Goal: Transaction & Acquisition: Purchase product/service

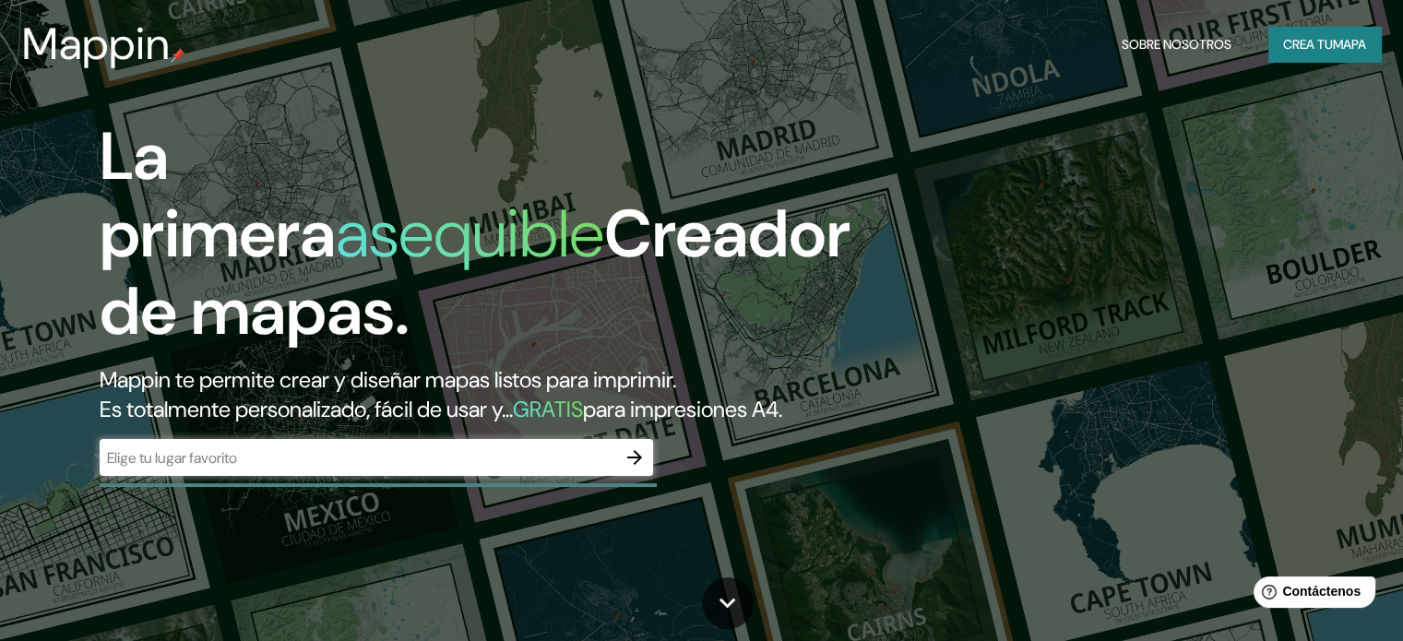
click at [433, 476] on div "​" at bounding box center [376, 457] width 553 height 37
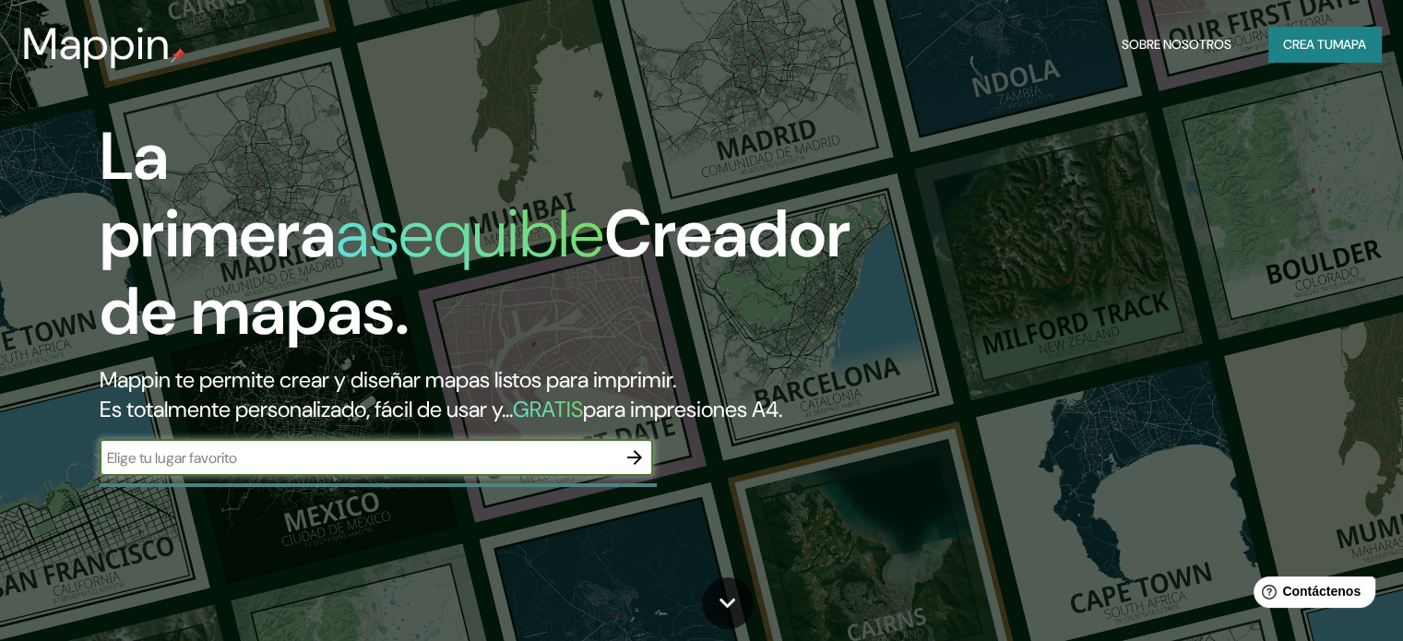
click at [446, 469] on input "text" at bounding box center [358, 457] width 516 height 21
type input "[PERSON_NAME] SON"
click at [638, 469] on icon "button" at bounding box center [634, 457] width 22 height 22
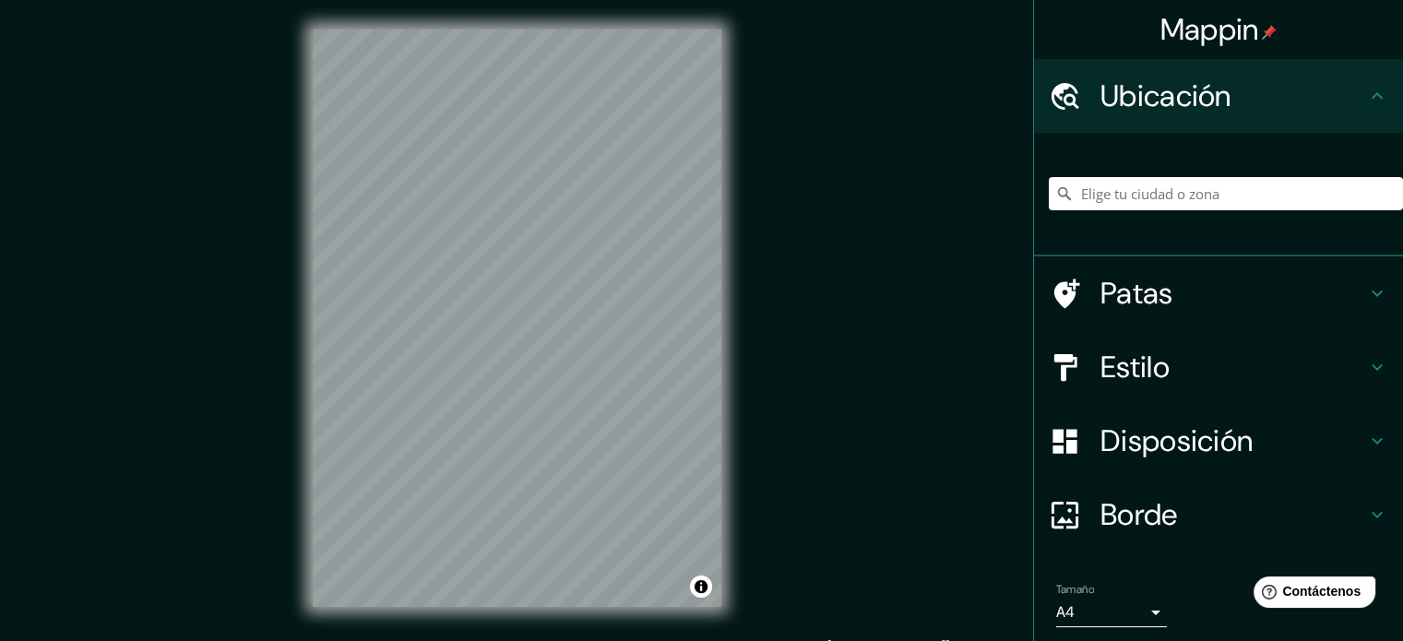
click at [1147, 77] on font "Ubicación" at bounding box center [1165, 96] width 131 height 39
click at [1155, 191] on input "Elige tu ciudad o zona" at bounding box center [1226, 193] width 354 height 33
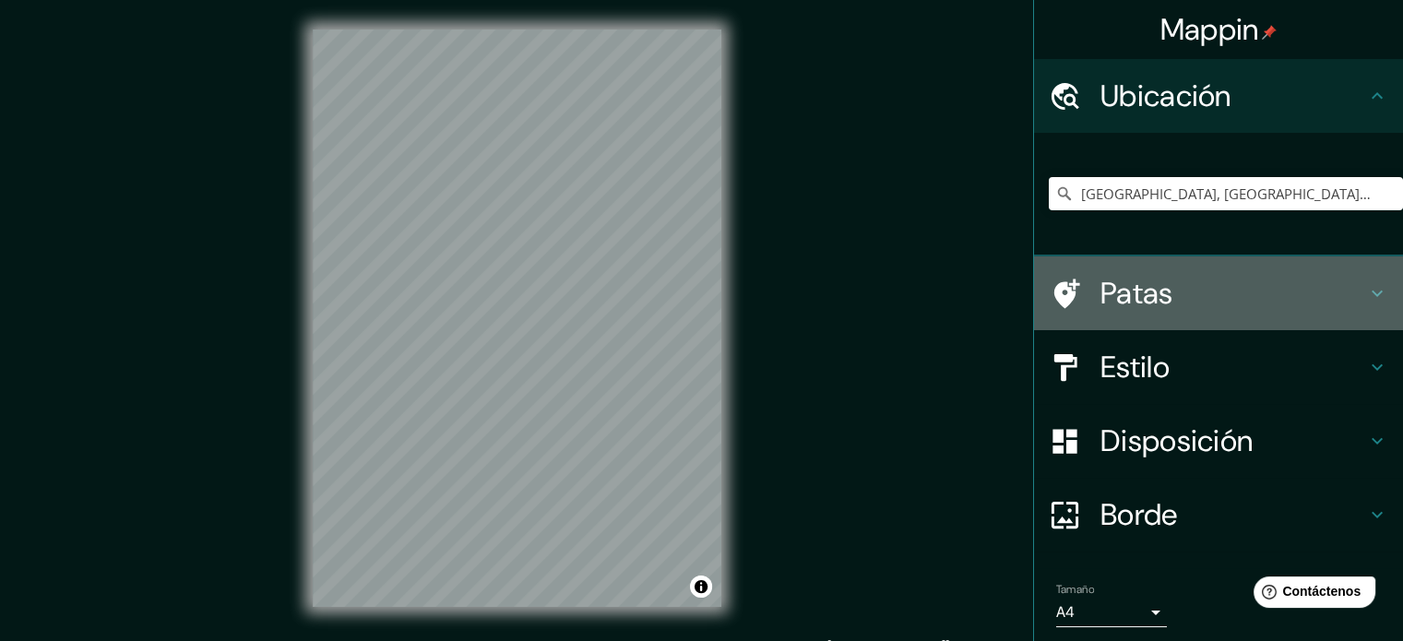
click at [1119, 276] on font "Patas" at bounding box center [1136, 293] width 73 height 39
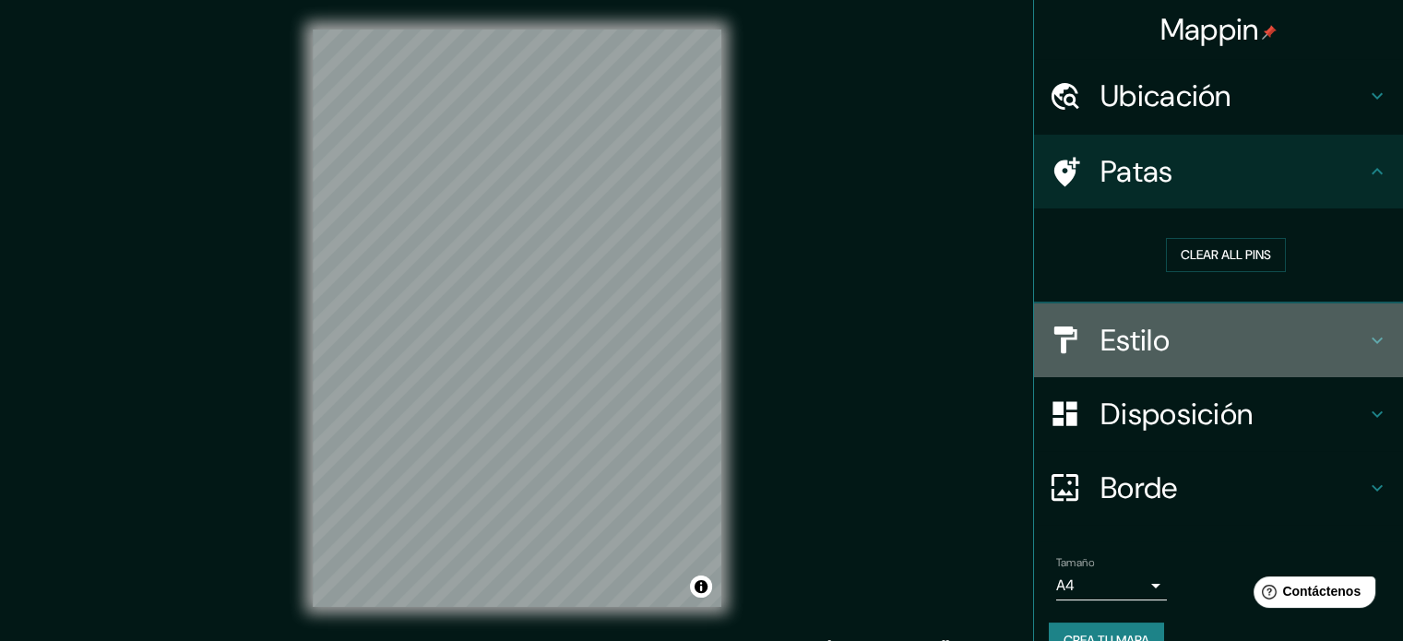
click at [1195, 340] on h4 "Estilo" at bounding box center [1233, 340] width 266 height 37
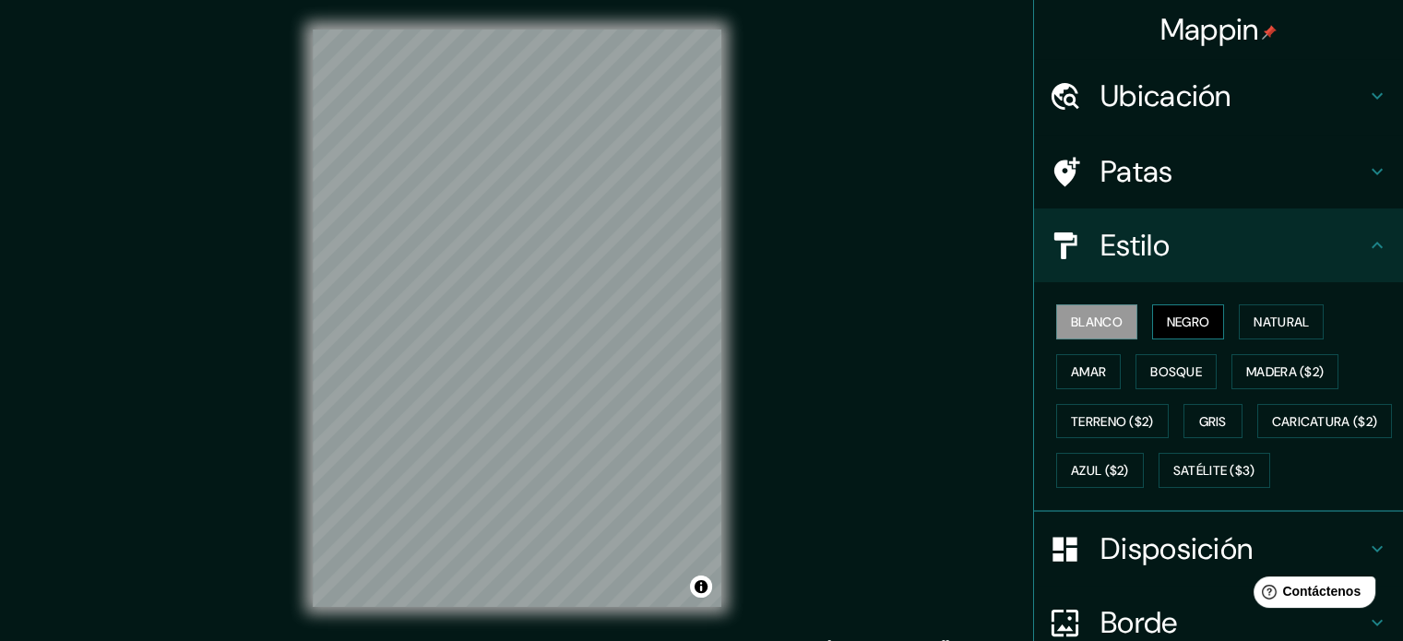
click at [1192, 327] on font "Negro" at bounding box center [1188, 322] width 43 height 17
click at [1277, 320] on font "Natural" at bounding box center [1280, 322] width 55 height 17
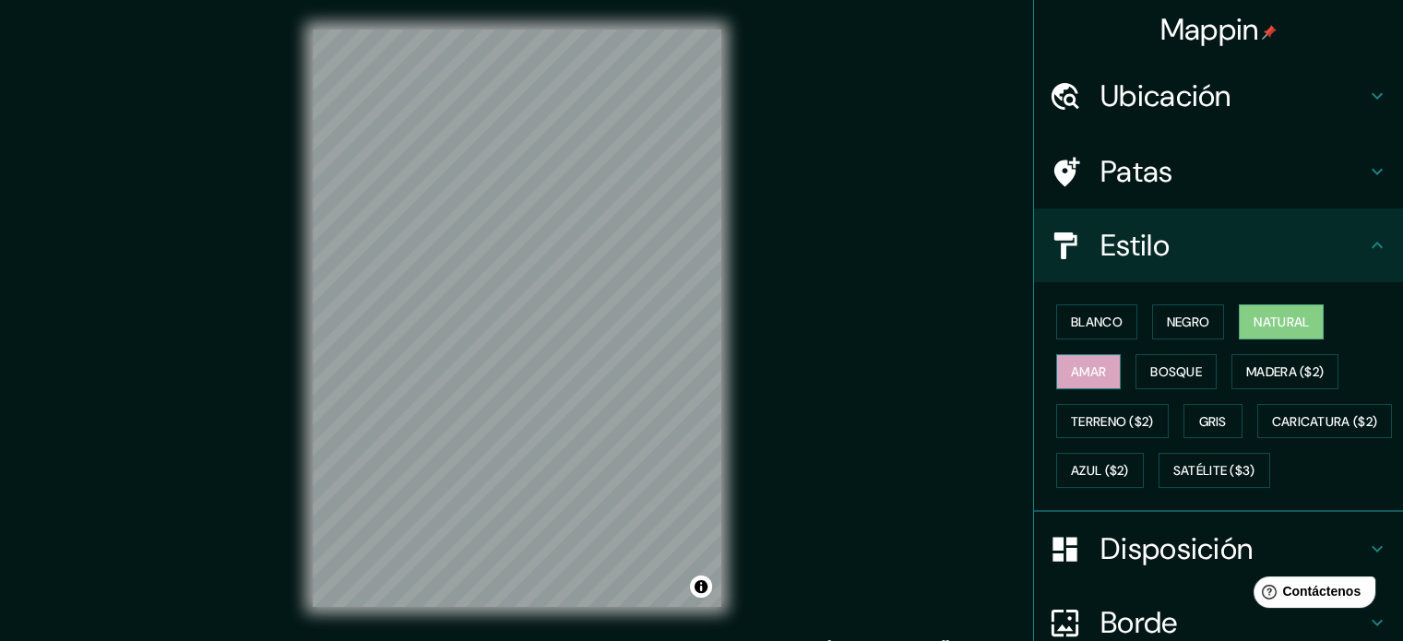
click at [1077, 360] on font "Amar" at bounding box center [1088, 372] width 35 height 24
click at [1150, 360] on font "Bosque" at bounding box center [1176, 372] width 52 height 24
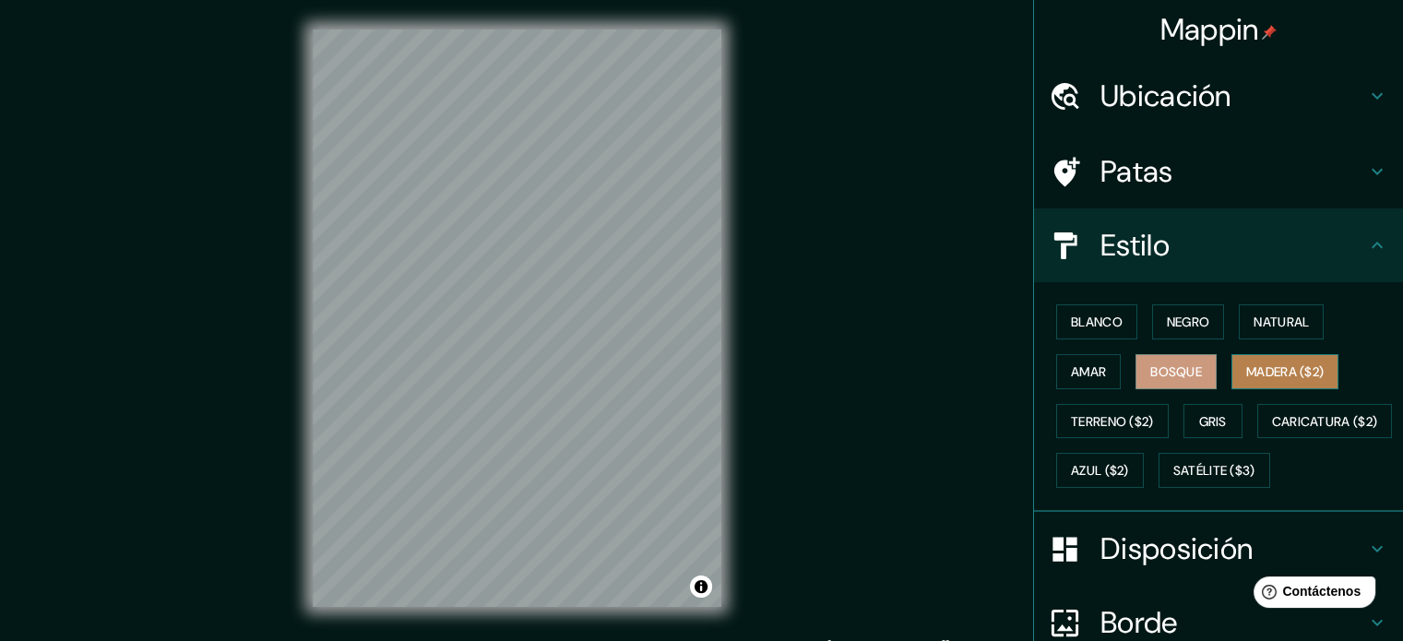
click at [1246, 360] on font "Madera ($2)" at bounding box center [1284, 372] width 77 height 24
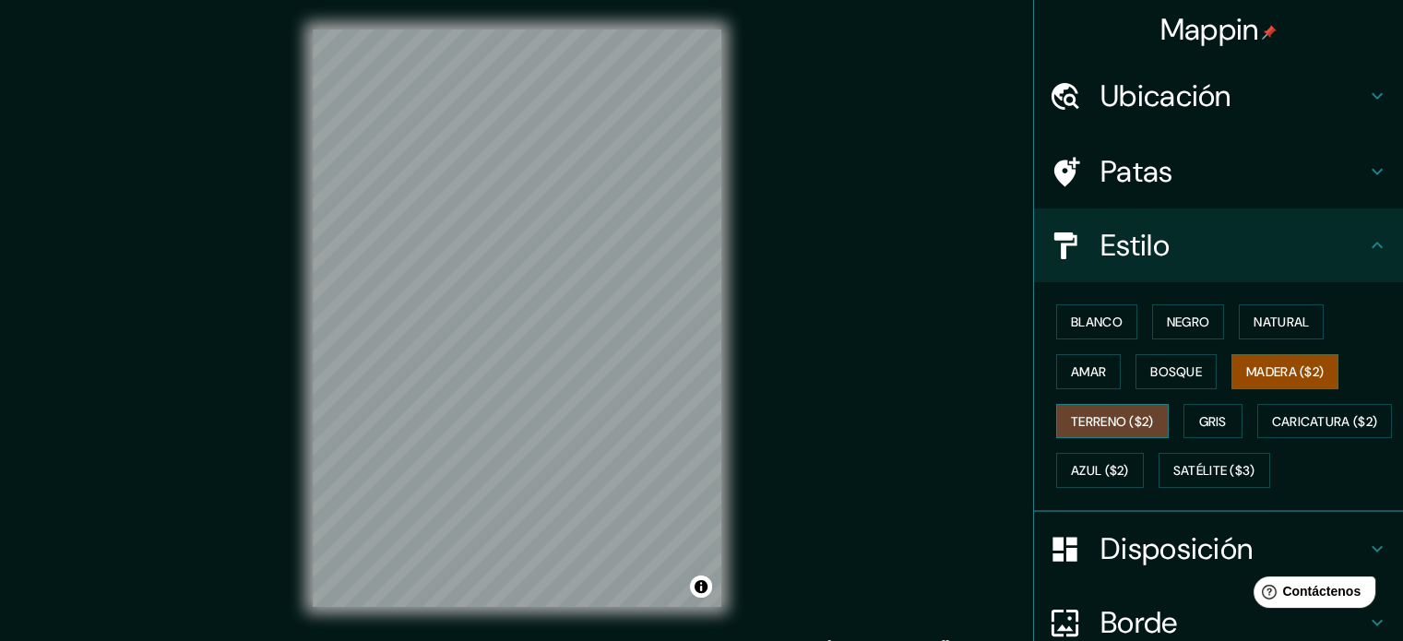
click at [1129, 405] on button "Terreno ($2)" at bounding box center [1112, 421] width 113 height 35
click at [1157, 113] on font "Ubicación" at bounding box center [1165, 96] width 131 height 39
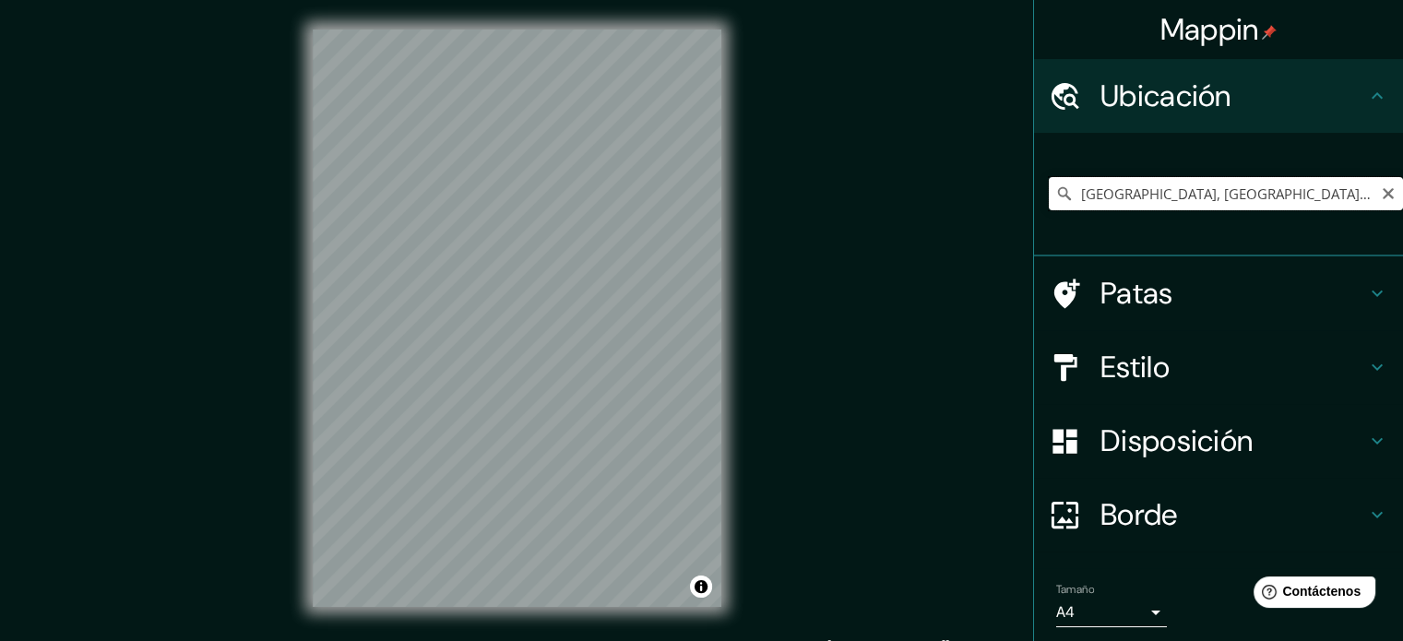
click at [1139, 187] on input "[GEOGRAPHIC_DATA], [GEOGRAPHIC_DATA], [GEOGRAPHIC_DATA]" at bounding box center [1226, 193] width 354 height 33
click at [1310, 186] on input "[GEOGRAPHIC_DATA], [GEOGRAPHIC_DATA], [GEOGRAPHIC_DATA]" at bounding box center [1226, 193] width 354 height 33
click at [1243, 286] on h4 "Patas" at bounding box center [1233, 293] width 266 height 37
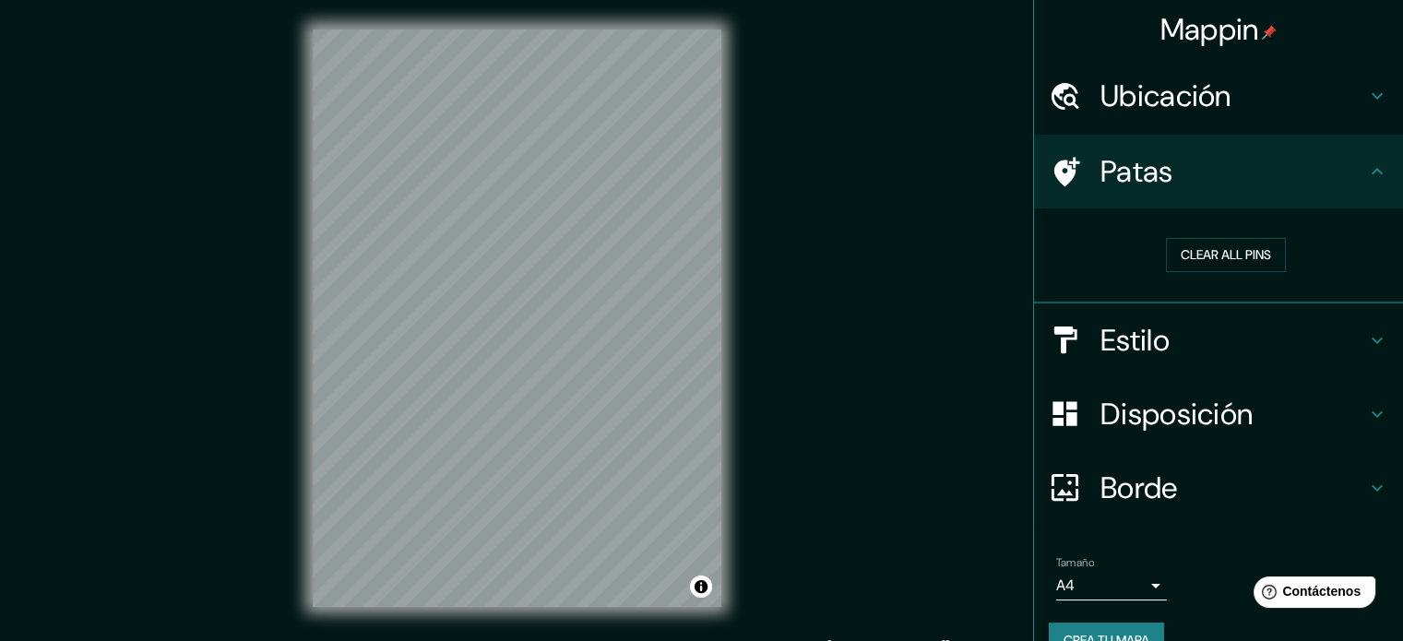
click at [1245, 318] on div "Estilo" at bounding box center [1218, 340] width 369 height 74
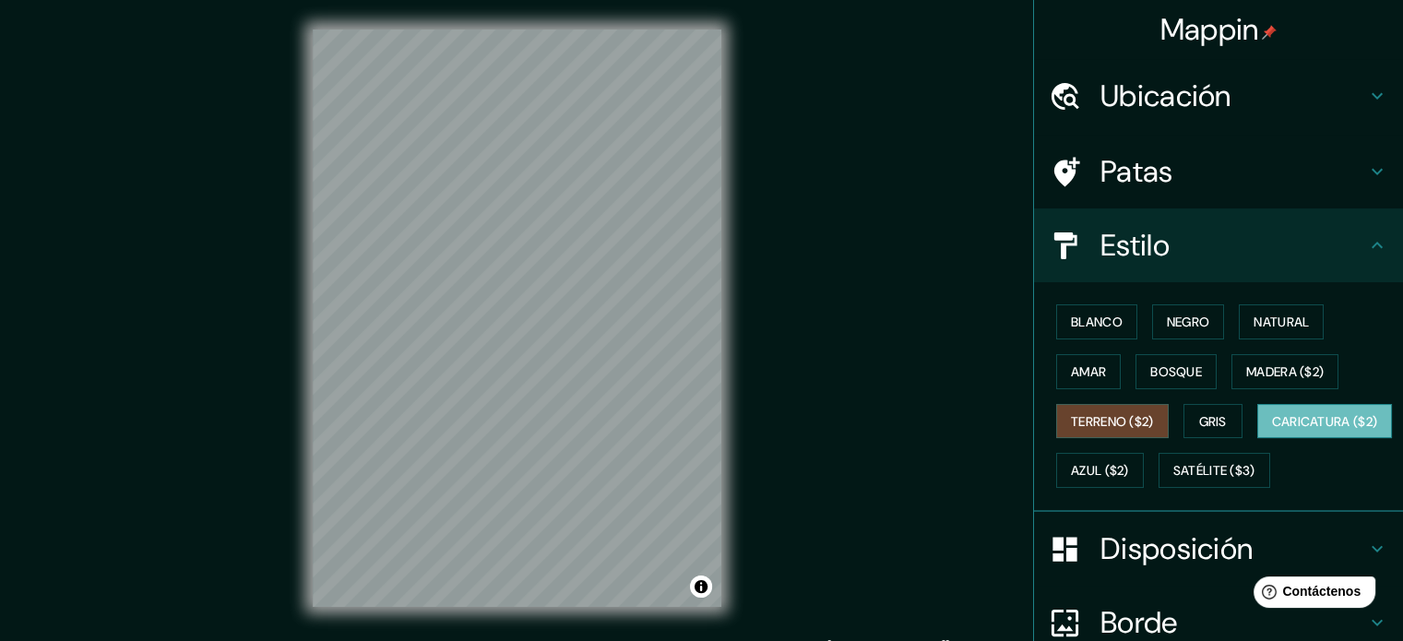
click at [1272, 430] on font "Caricatura ($2)" at bounding box center [1325, 421] width 106 height 17
click at [1129, 464] on font "Azul ($2)" at bounding box center [1100, 471] width 58 height 17
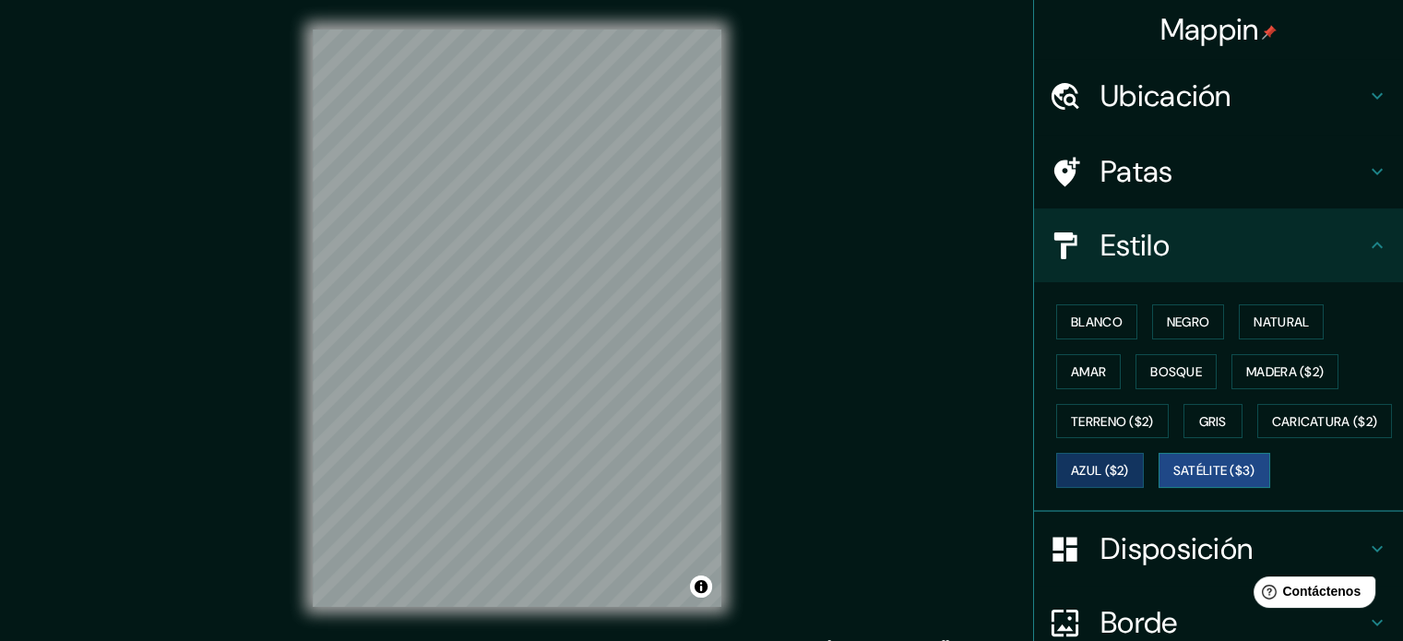
click at [1173, 482] on font "Satélite ($3)" at bounding box center [1214, 470] width 82 height 24
click at [734, 422] on div "© Mapbox © OpenStreetMap Improve this map © Maxar" at bounding box center [517, 318] width 468 height 636
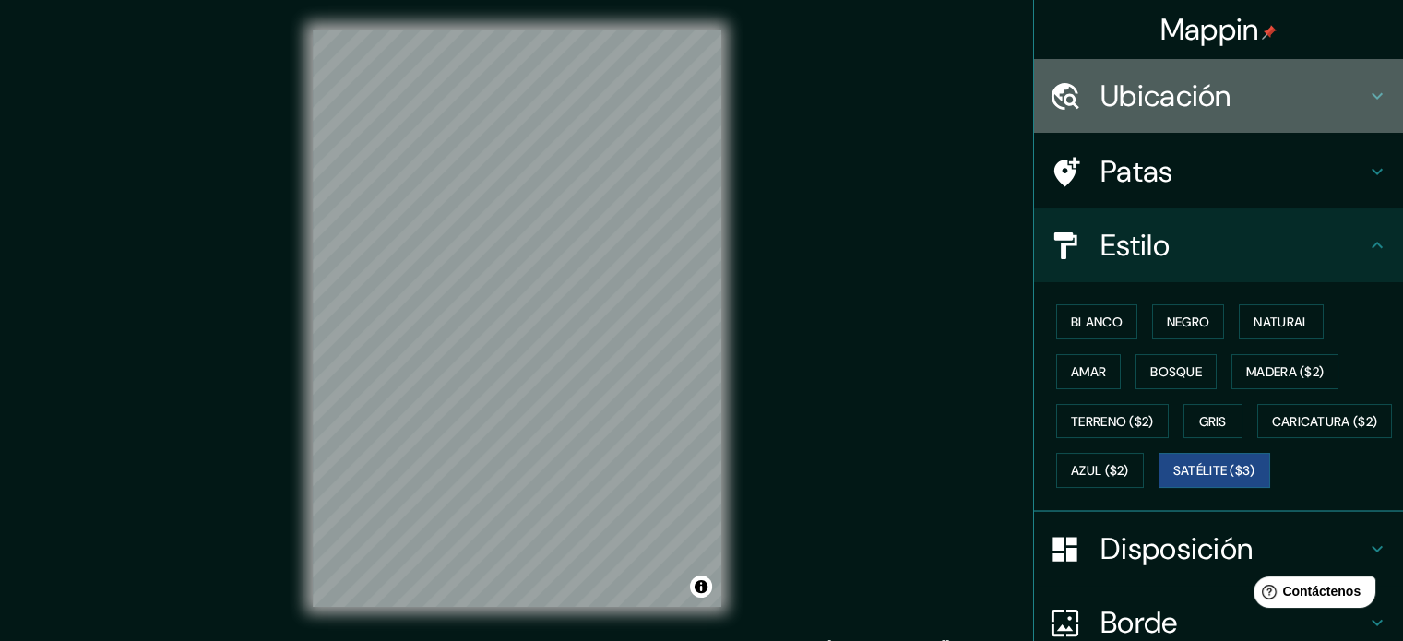
click at [1251, 110] on h4 "Ubicación" at bounding box center [1233, 95] width 266 height 37
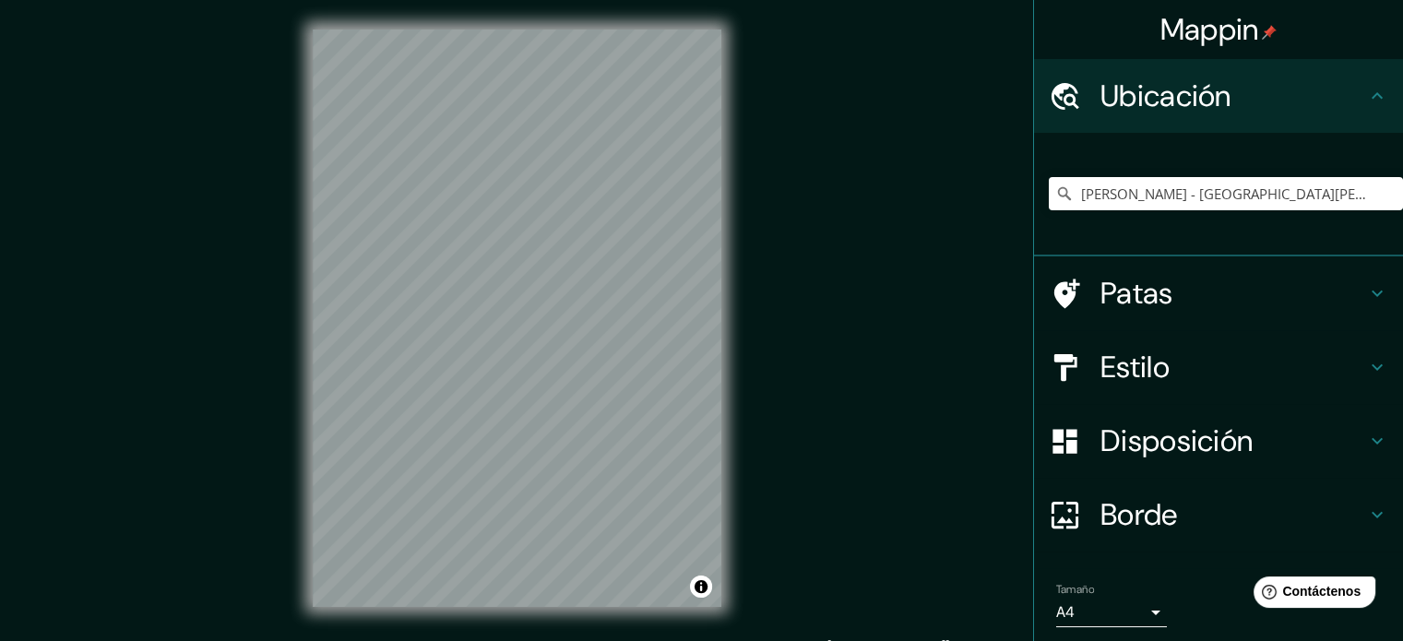
click at [1207, 172] on div "[PERSON_NAME] - [GEOGRAPHIC_DATA][PERSON_NAME], [GEOGRAPHIC_DATA], [GEOGRAPHIC_…" at bounding box center [1226, 194] width 354 height 92
click at [1339, 187] on input "[PERSON_NAME] - [GEOGRAPHIC_DATA][PERSON_NAME], [GEOGRAPHIC_DATA], [GEOGRAPHIC_…" at bounding box center [1226, 193] width 354 height 33
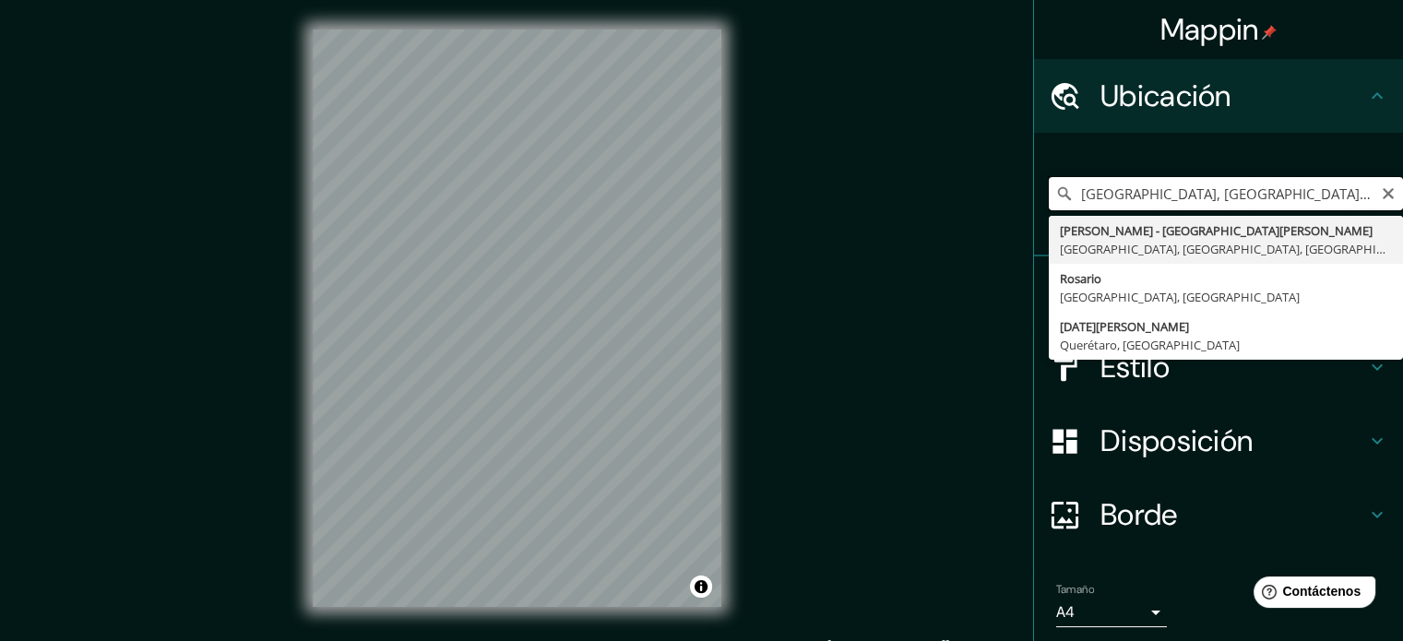
type input "[PERSON_NAME] - [GEOGRAPHIC_DATA][PERSON_NAME], [GEOGRAPHIC_DATA], [GEOGRAPHIC_…"
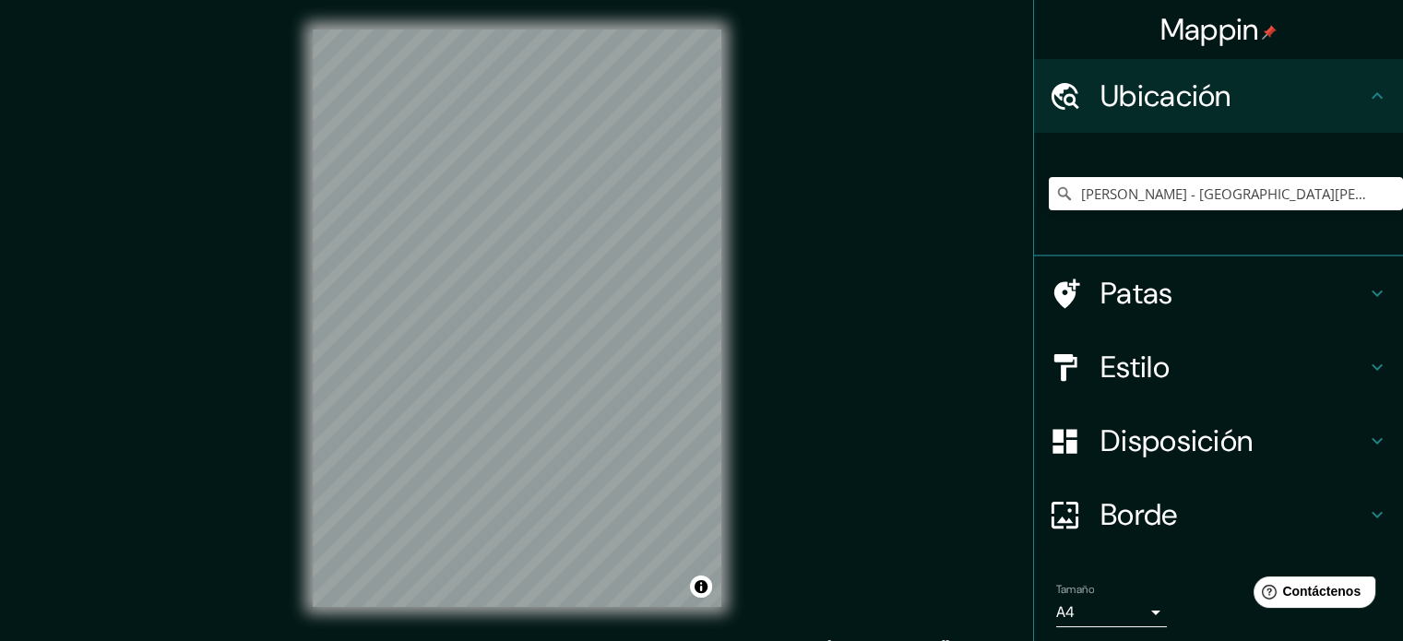
click at [469, 110] on div "© Mapbox © OpenStreetMap Improve this map © Maxar" at bounding box center [517, 318] width 468 height 636
drag, startPoint x: 721, startPoint y: 441, endPoint x: 250, endPoint y: 42, distance: 617.1
click at [236, 30] on div "Mappin Ubicación [PERSON_NAME] - [DATE][GEOGRAPHIC_DATA][PERSON_NAME], [GEOGRAP…" at bounding box center [701, 333] width 1403 height 666
click at [288, 316] on div "© Mapbox © OpenStreetMap Improve this map © Maxar" at bounding box center [517, 318] width 468 height 636
click at [1381, 195] on icon "Claro" at bounding box center [1388, 193] width 15 height 15
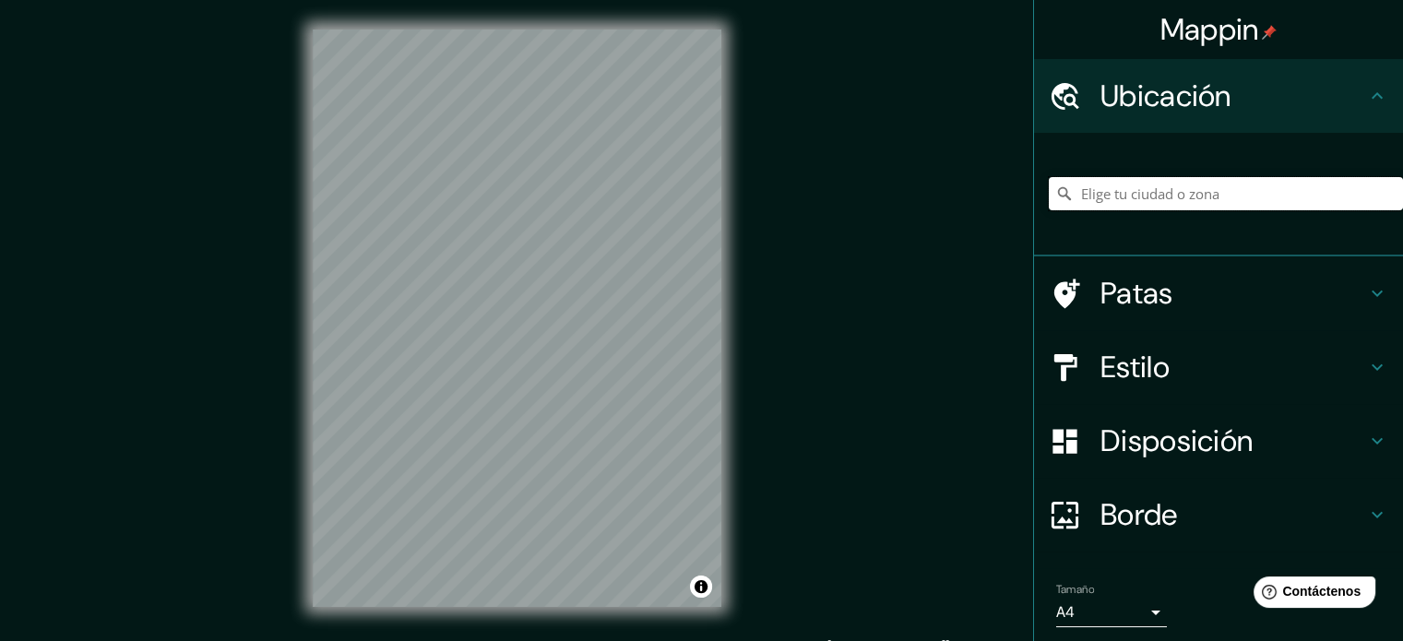
click at [1276, 196] on input "Elige tu ciudad o zona" at bounding box center [1226, 193] width 354 height 33
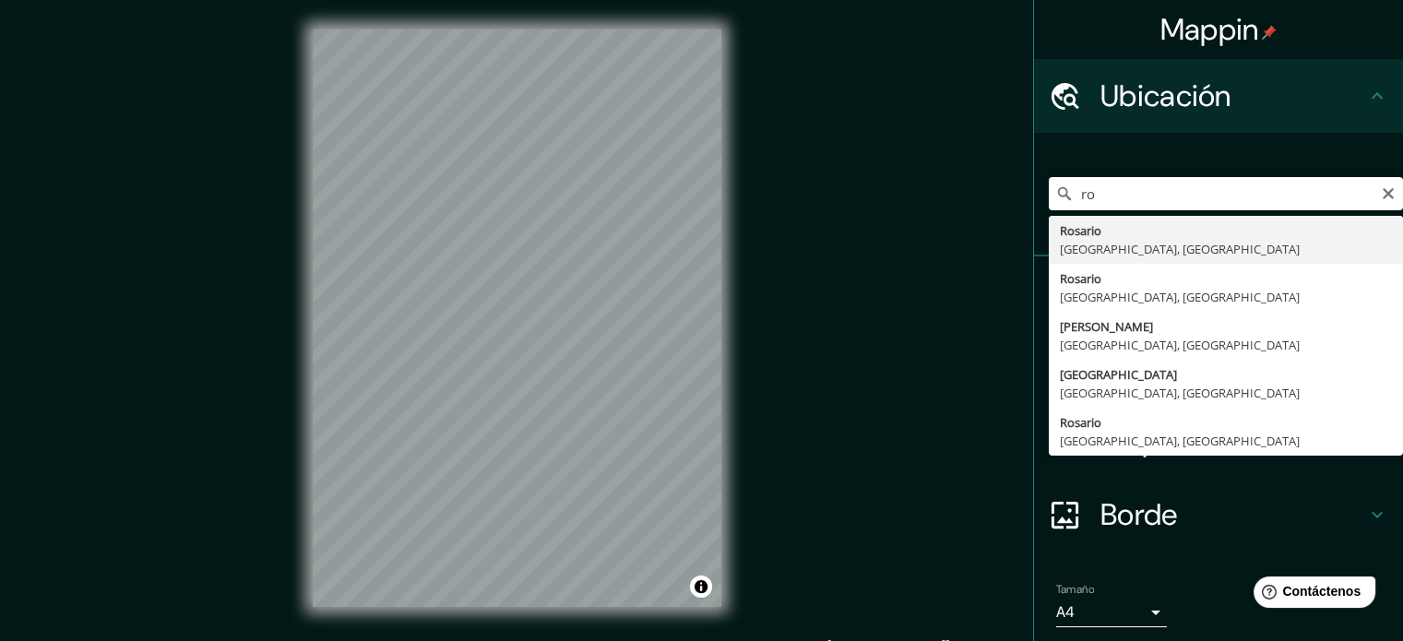
type input "[GEOGRAPHIC_DATA], [GEOGRAPHIC_DATA], [GEOGRAPHIC_DATA]"
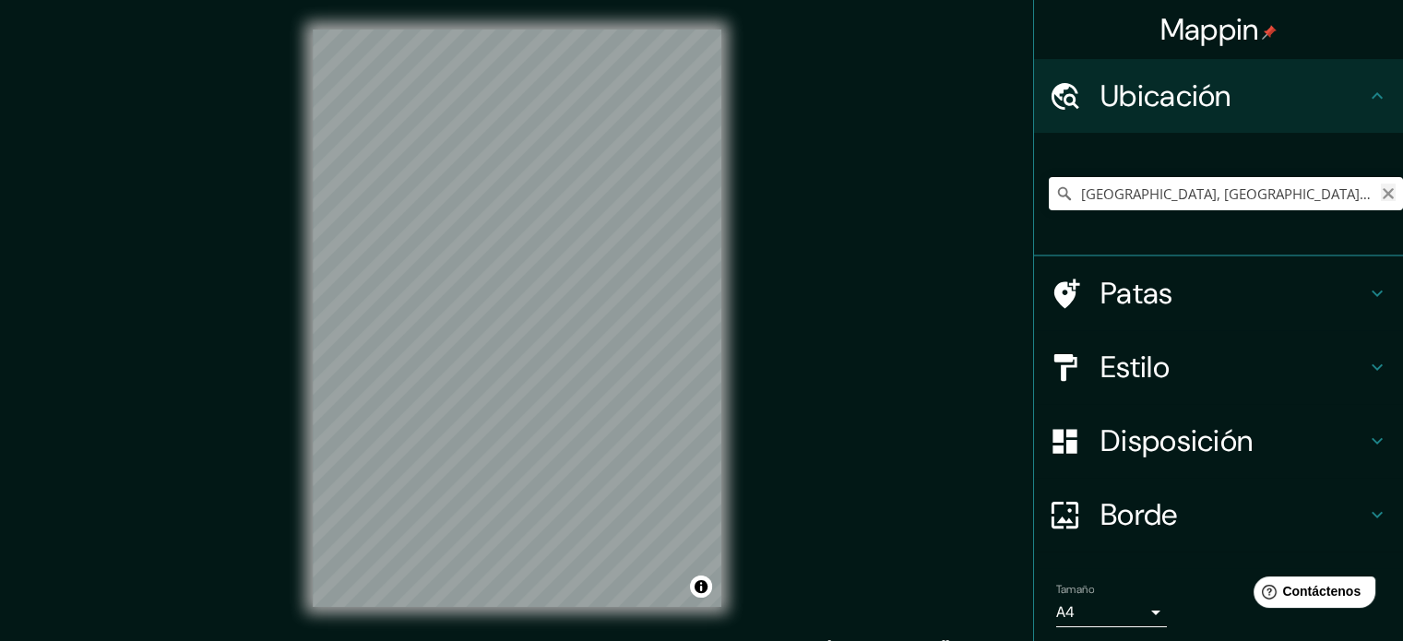
click at [1382, 191] on icon "Claro" at bounding box center [1387, 193] width 11 height 11
type input "Calle Tesopaco, 85038 [PERSON_NAME], [GEOGRAPHIC_DATA], [GEOGRAPHIC_DATA]"
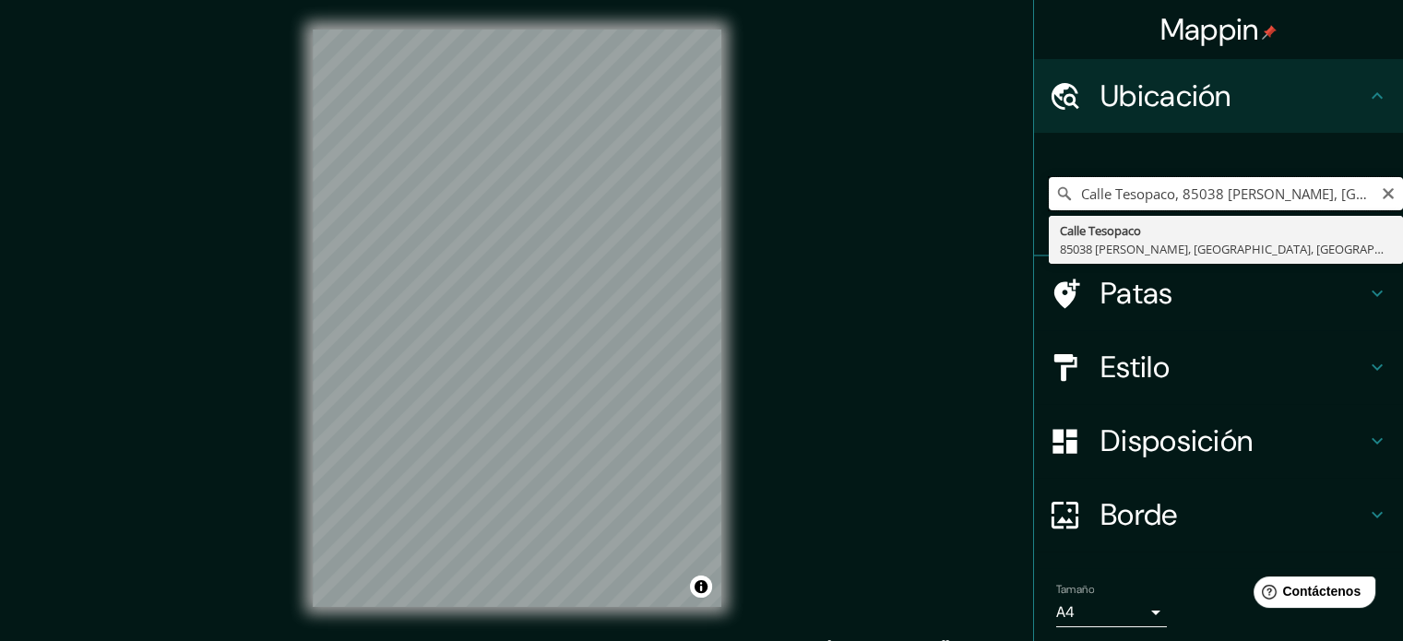
click at [1331, 184] on input "Calle Tesopaco, 85038 [PERSON_NAME], [GEOGRAPHIC_DATA], [GEOGRAPHIC_DATA]" at bounding box center [1226, 193] width 354 height 33
click at [1381, 187] on icon "Claro" at bounding box center [1388, 193] width 15 height 15
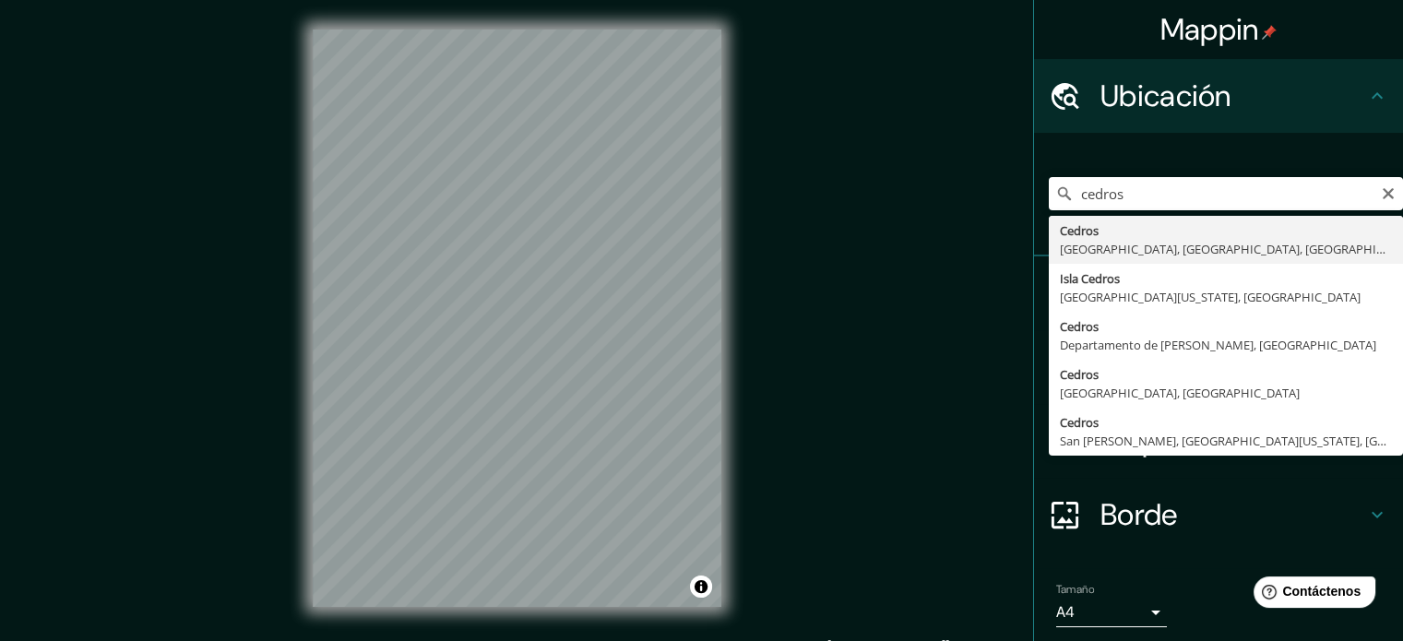
type input "[PERSON_NAME][GEOGRAPHIC_DATA], [GEOGRAPHIC_DATA], [GEOGRAPHIC_DATA]"
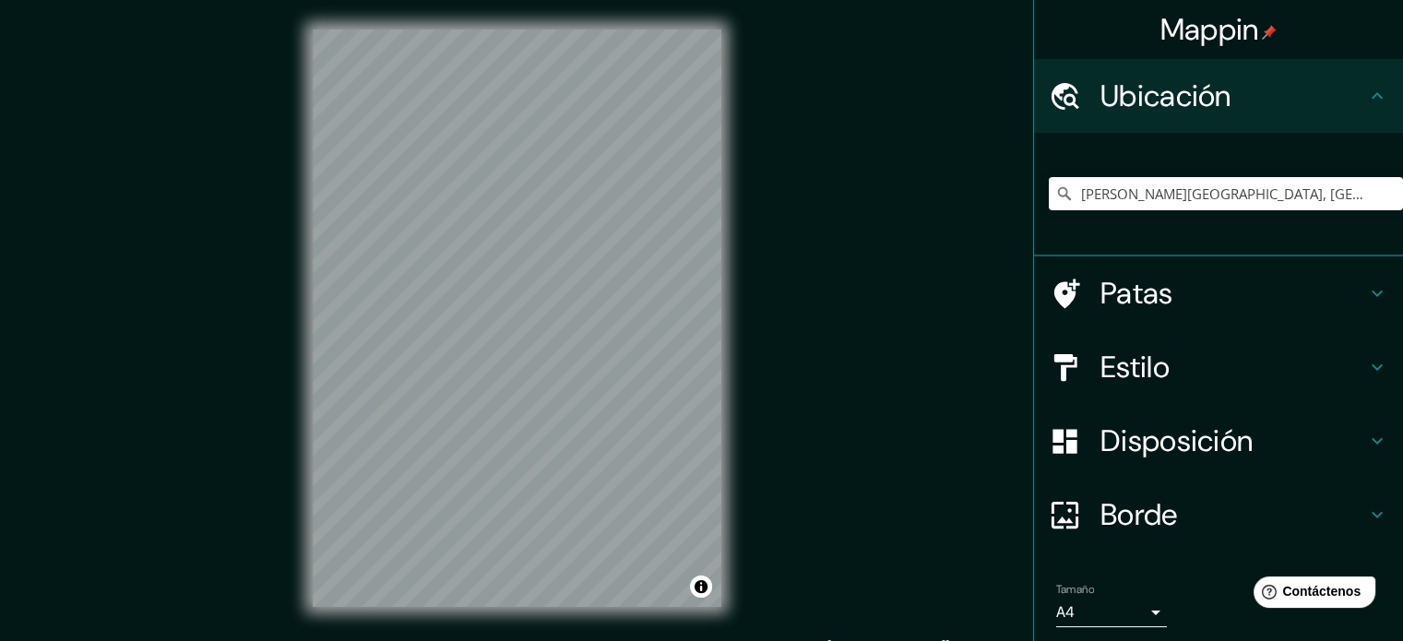
click at [518, 608] on div "© Mapbox © OpenStreetMap Improve this map © Maxar" at bounding box center [517, 318] width 468 height 636
click at [727, 390] on div "© Mapbox © OpenStreetMap Improve this map © Maxar" at bounding box center [517, 318] width 468 height 636
click at [871, 345] on div "Mappin Ubicación [PERSON_NAME][GEOGRAPHIC_DATA], [GEOGRAPHIC_DATA], [GEOGRAPHIC…" at bounding box center [701, 333] width 1403 height 666
click at [1173, 356] on h4 "Estilo" at bounding box center [1233, 367] width 266 height 37
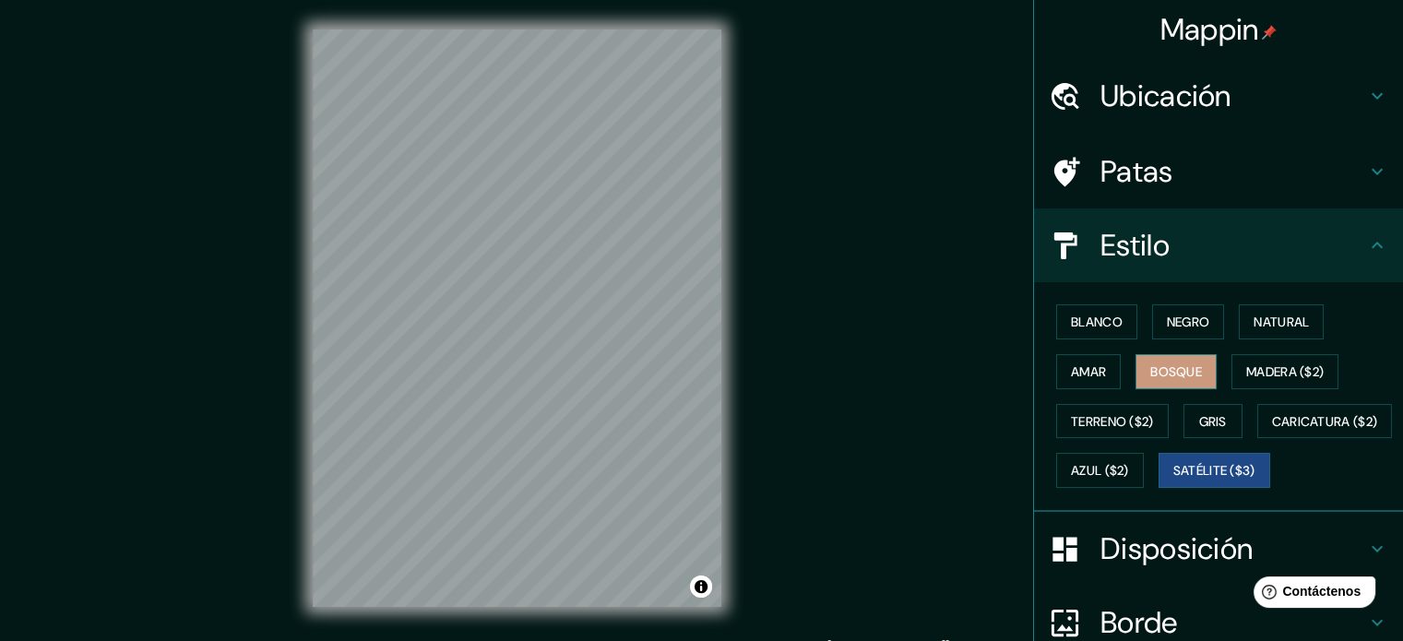
click at [1172, 369] on font "Bosque" at bounding box center [1176, 371] width 52 height 17
click at [1129, 469] on font "Azul ($2)" at bounding box center [1100, 471] width 58 height 17
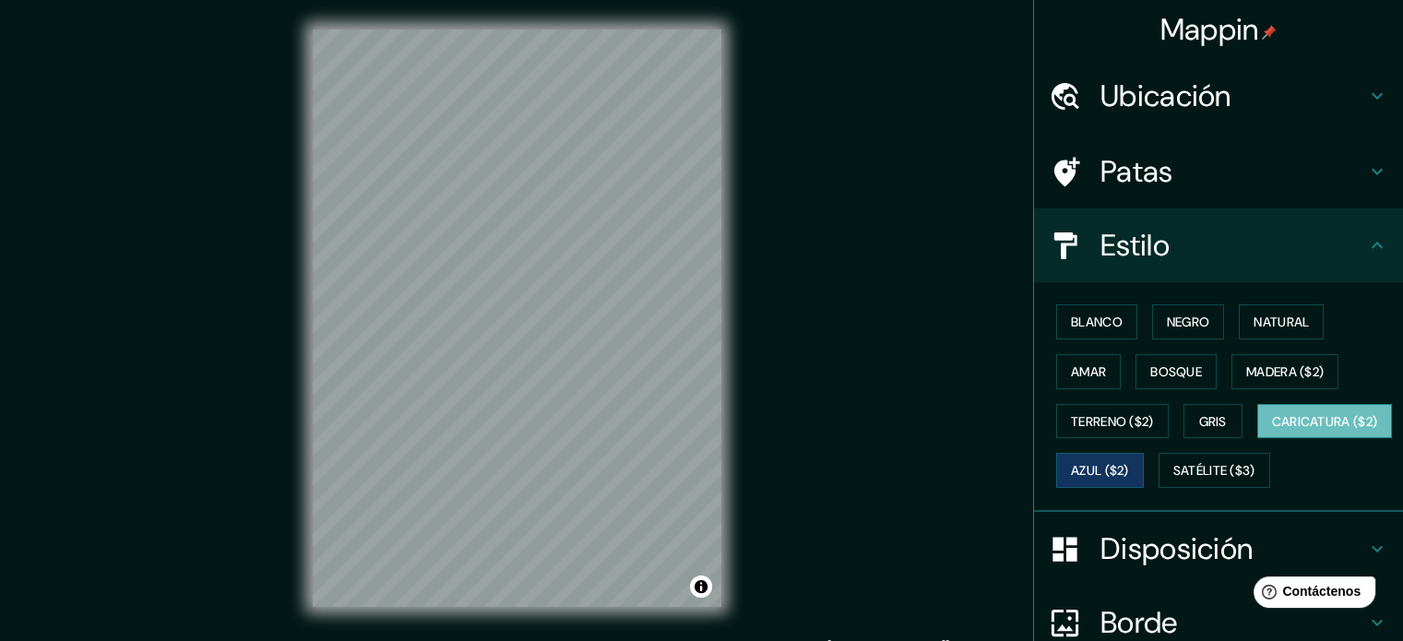
click at [1272, 430] on font "Caricatura ($2)" at bounding box center [1325, 421] width 106 height 17
click at [1086, 399] on div "Blanco Negro Natural Amar Bosque Madera ($2) Terreno ($2) Gris Caricatura ($2) …" at bounding box center [1226, 396] width 354 height 198
drag, startPoint x: 1083, startPoint y: 371, endPoint x: 1084, endPoint y: 362, distance: 9.3
click at [1083, 369] on font "Amar" at bounding box center [1088, 371] width 35 height 17
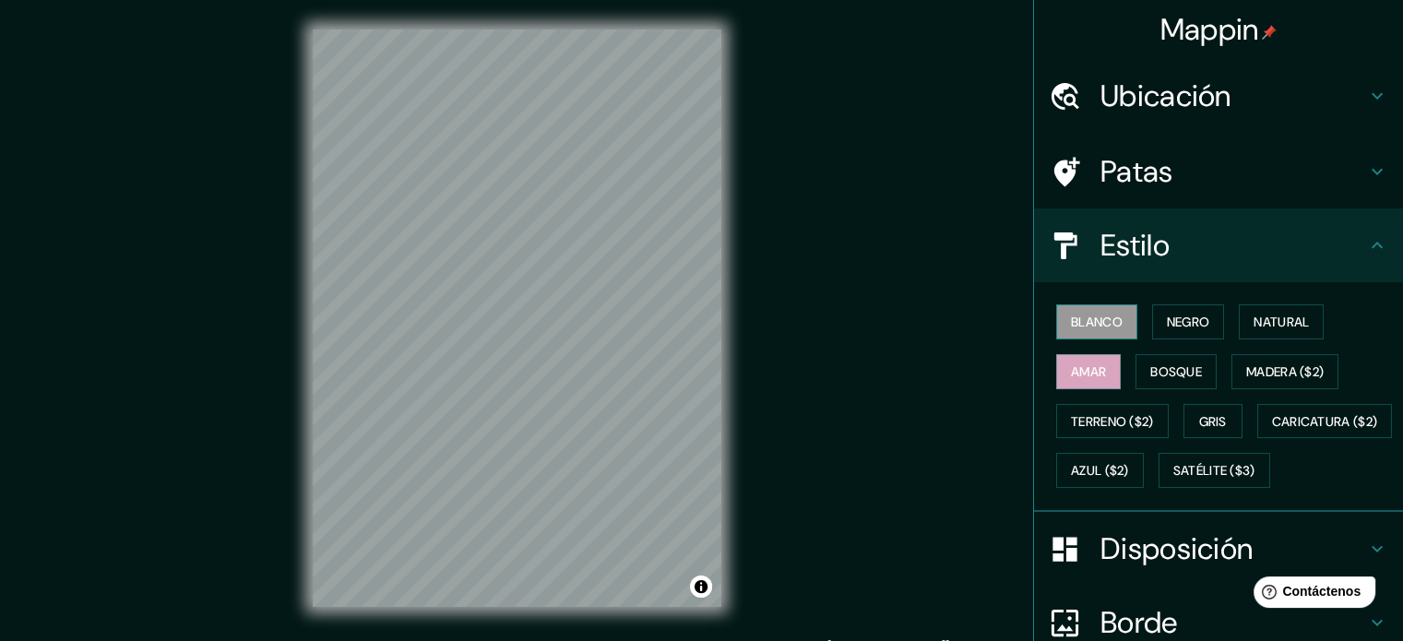
click at [1089, 335] on button "Blanco" at bounding box center [1096, 321] width 81 height 35
click at [1167, 321] on font "Negro" at bounding box center [1188, 322] width 43 height 17
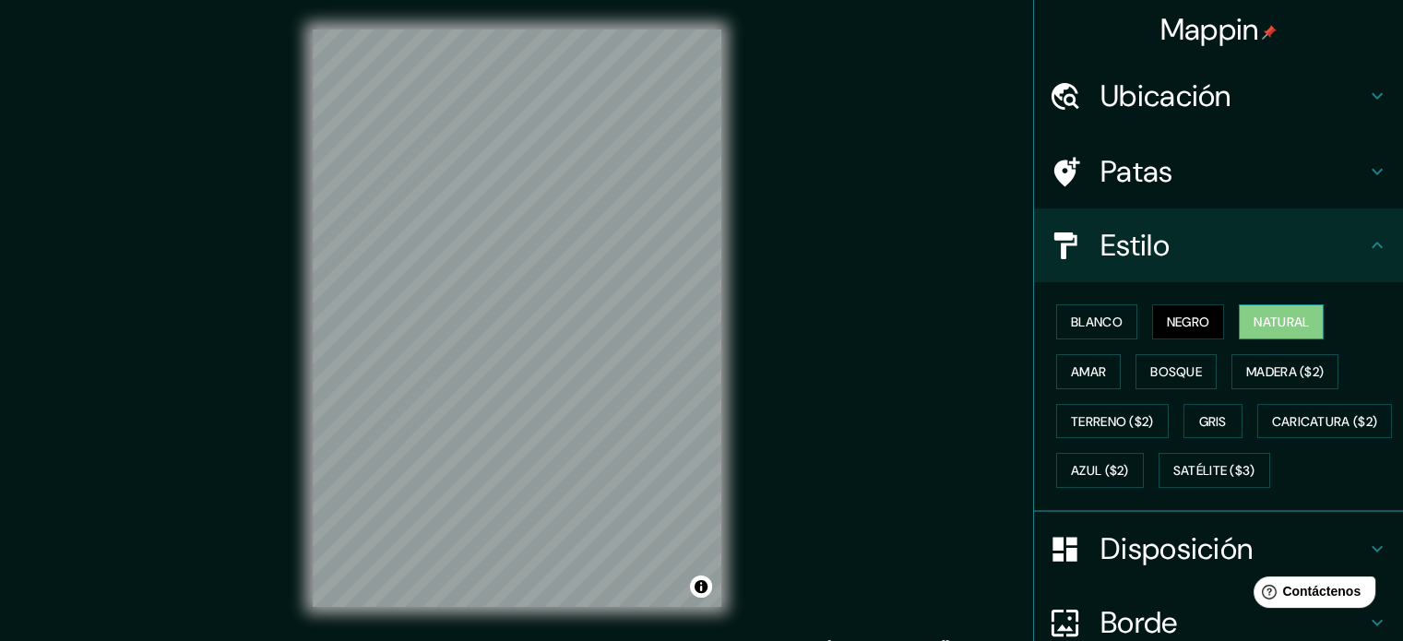
click at [1239, 316] on button "Natural" at bounding box center [1281, 321] width 85 height 35
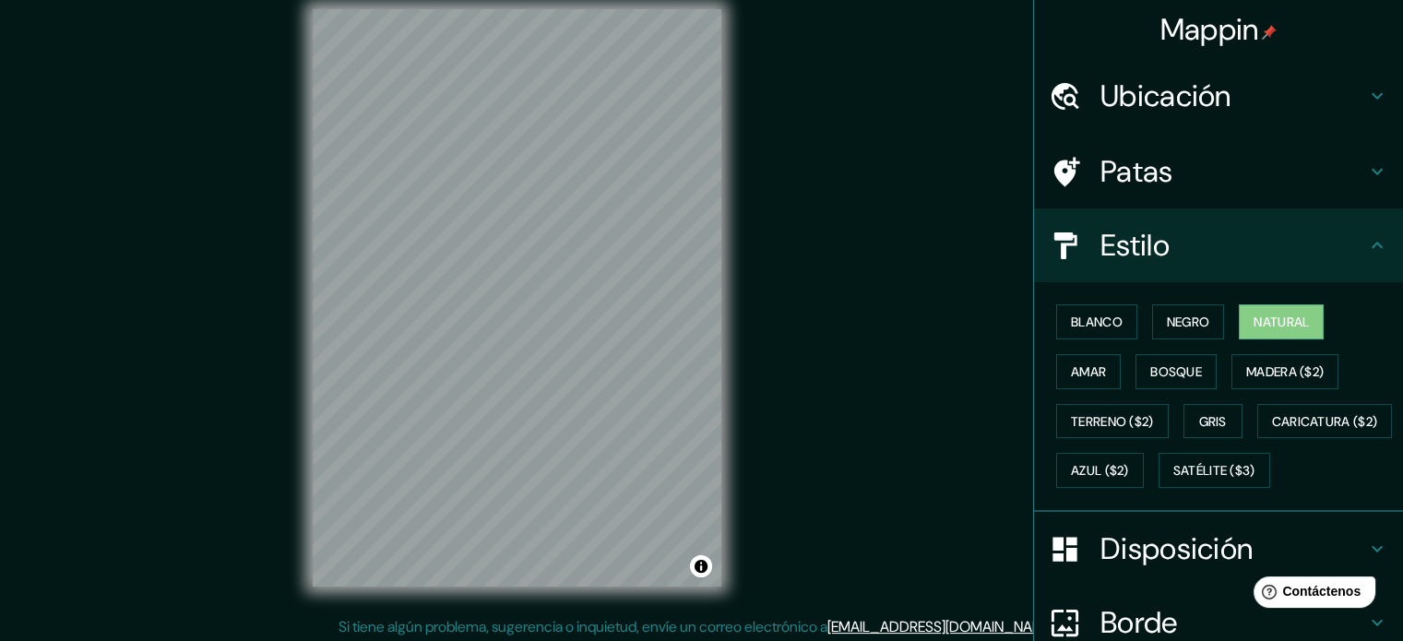
scroll to position [24, 0]
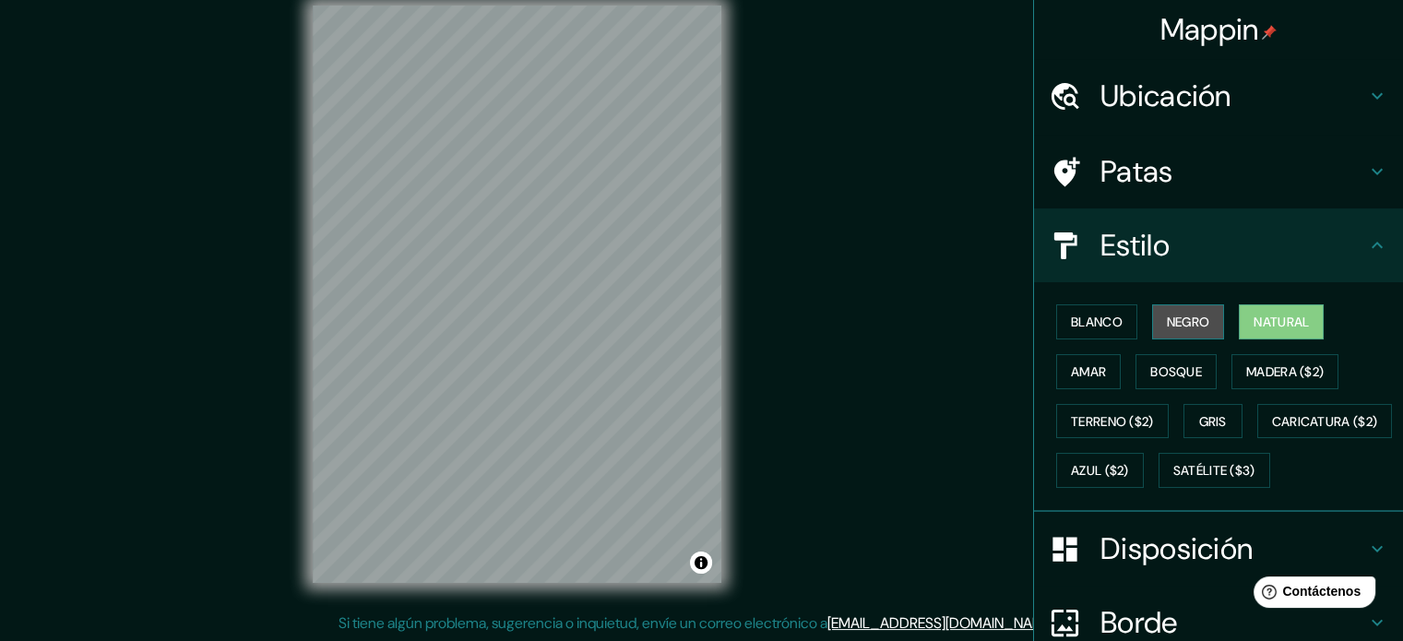
click at [1167, 327] on font "Negro" at bounding box center [1188, 322] width 43 height 17
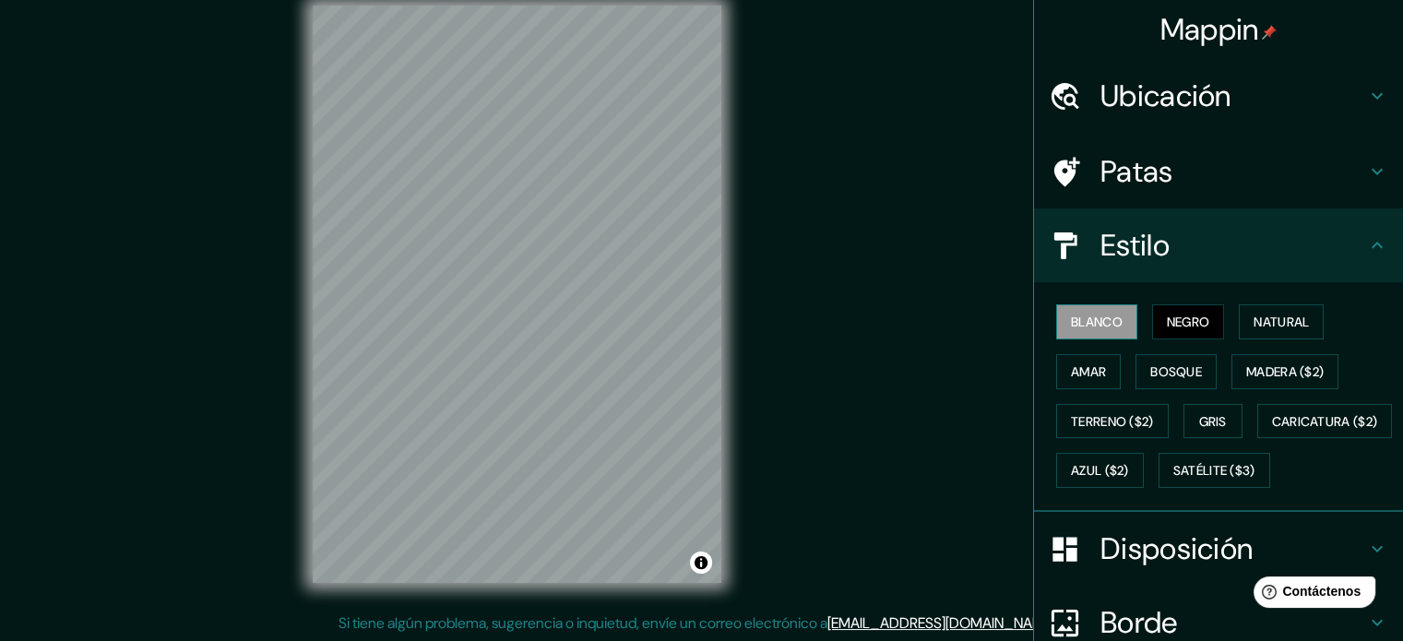
click at [1106, 320] on font "Blanco" at bounding box center [1097, 322] width 52 height 17
click at [1074, 374] on font "Amar" at bounding box center [1088, 371] width 35 height 17
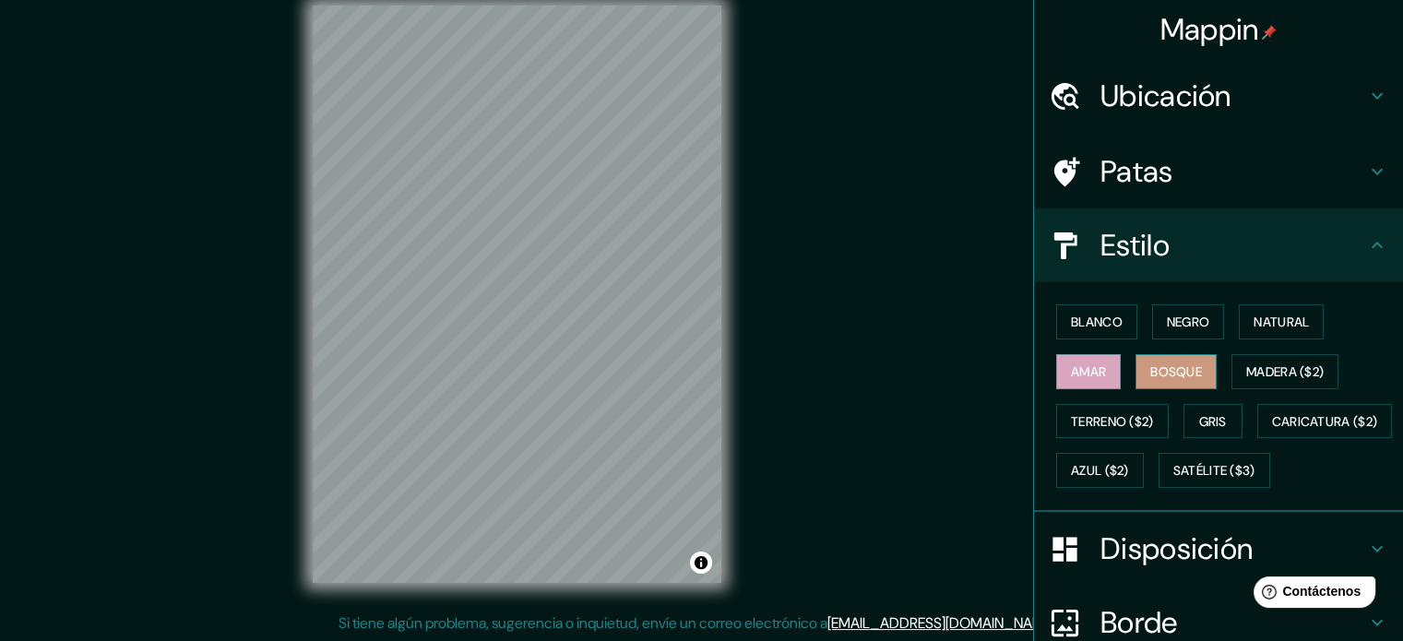
click at [1136, 364] on button "Bosque" at bounding box center [1175, 371] width 81 height 35
click at [1120, 401] on div "Blanco Negro Natural Amar Bosque Madera ($2) Terreno ($2) Gris Caricatura ($2) …" at bounding box center [1226, 396] width 354 height 198
click at [1249, 377] on font "Madera ($2)" at bounding box center [1284, 371] width 77 height 17
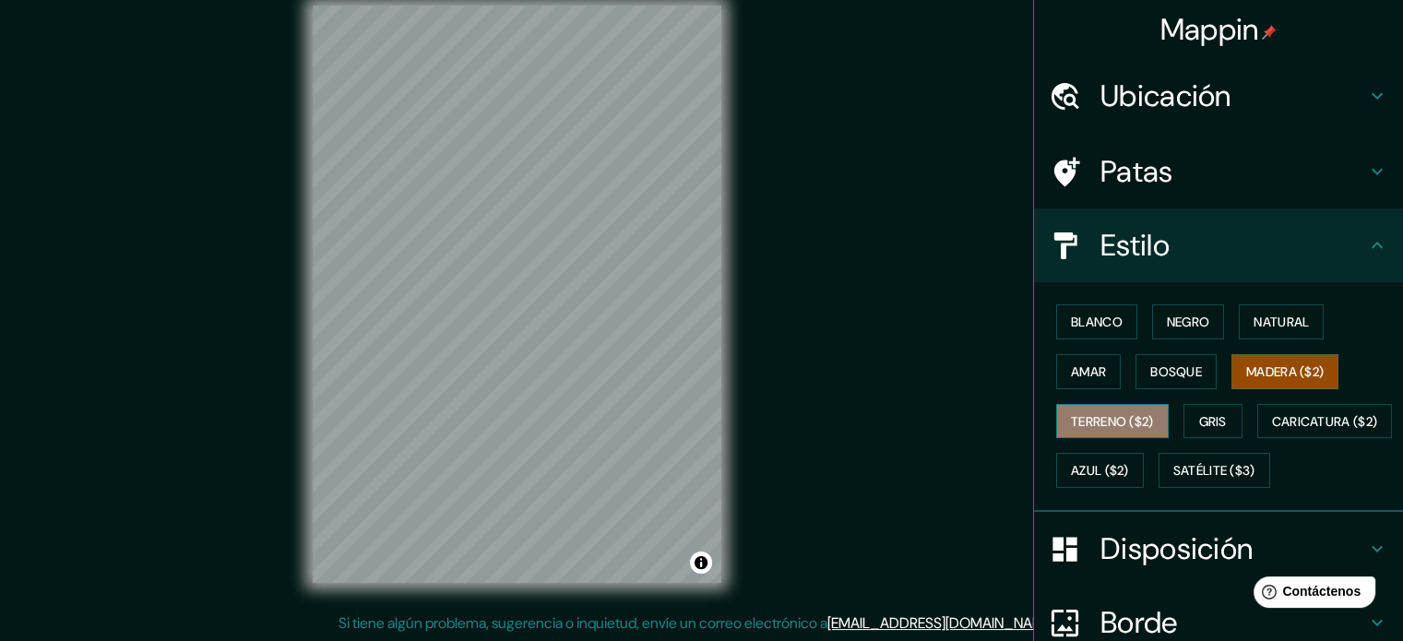
click at [1118, 415] on font "Terreno ($2)" at bounding box center [1112, 421] width 83 height 17
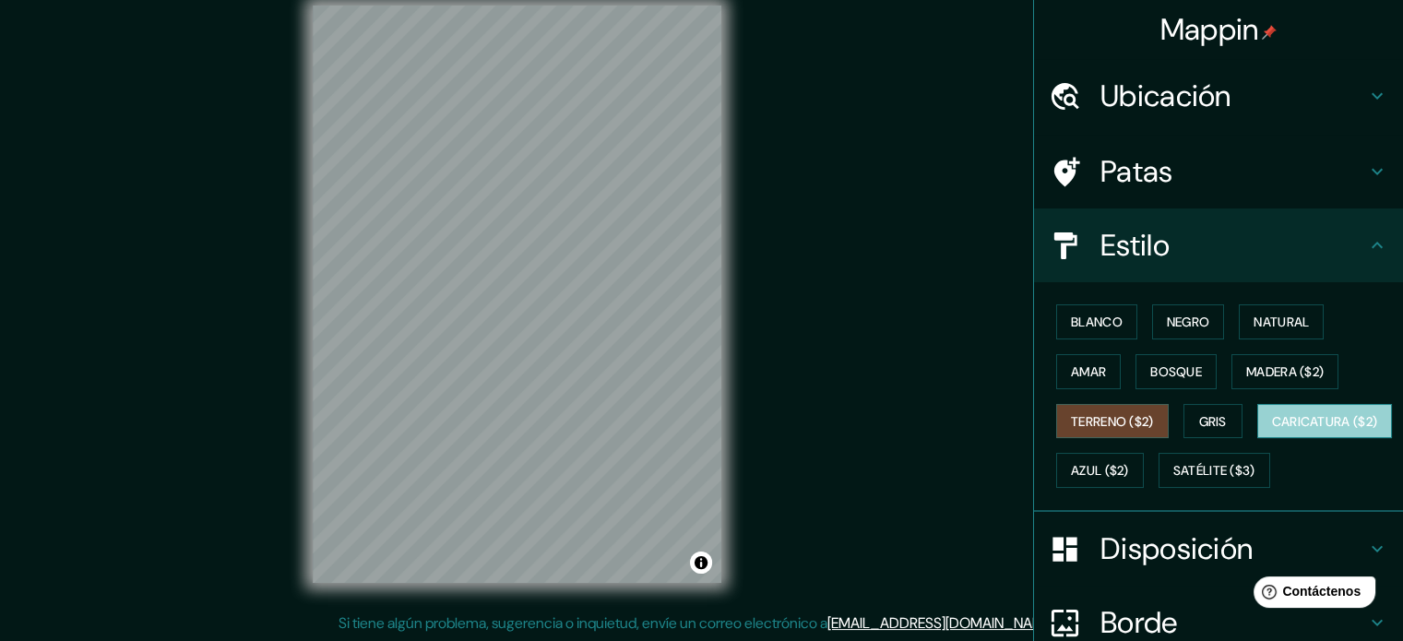
click at [1272, 430] on font "Caricatura ($2)" at bounding box center [1325, 421] width 106 height 17
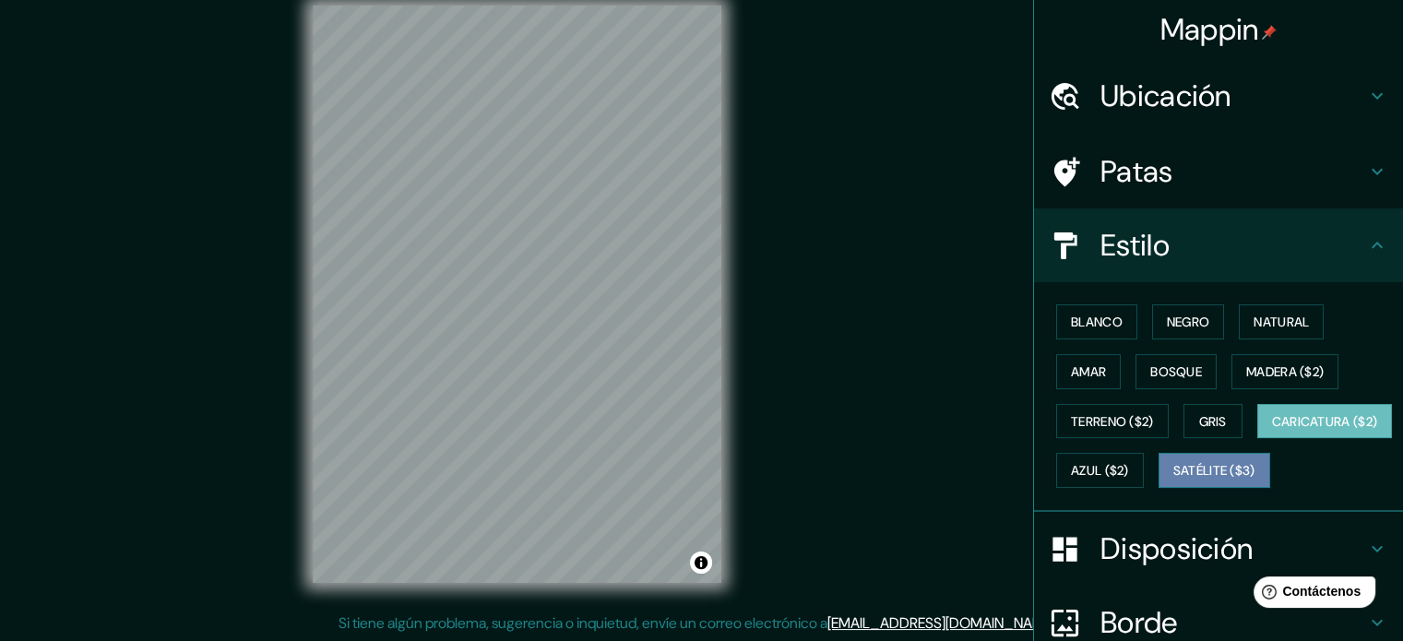
click at [1173, 482] on font "Satélite ($3)" at bounding box center [1214, 470] width 82 height 24
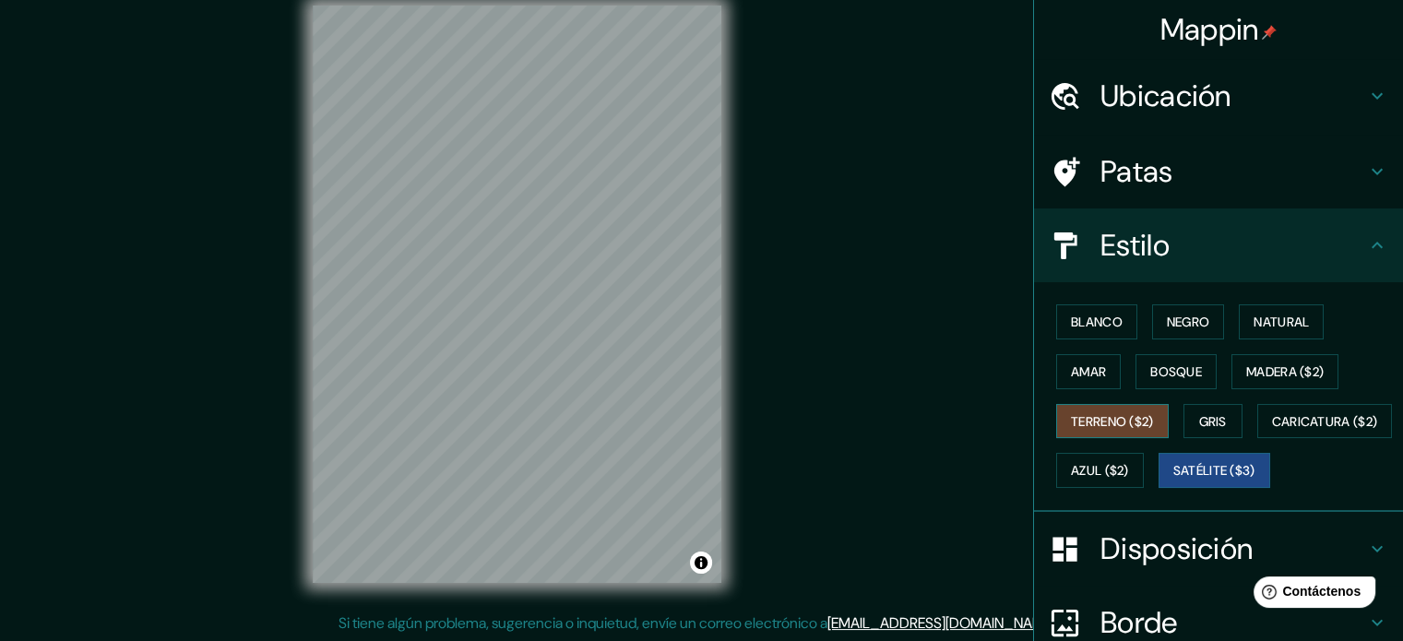
scroll to position [92, 0]
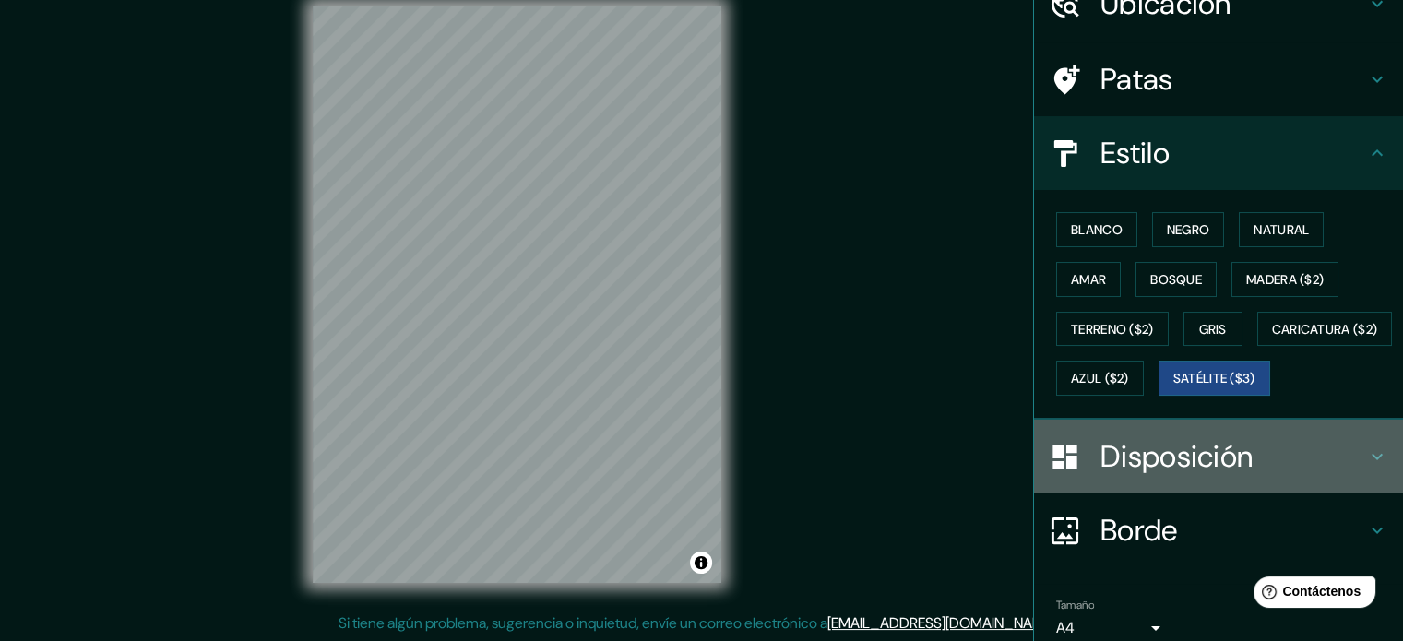
click at [1100, 476] on font "Disposición" at bounding box center [1176, 456] width 152 height 39
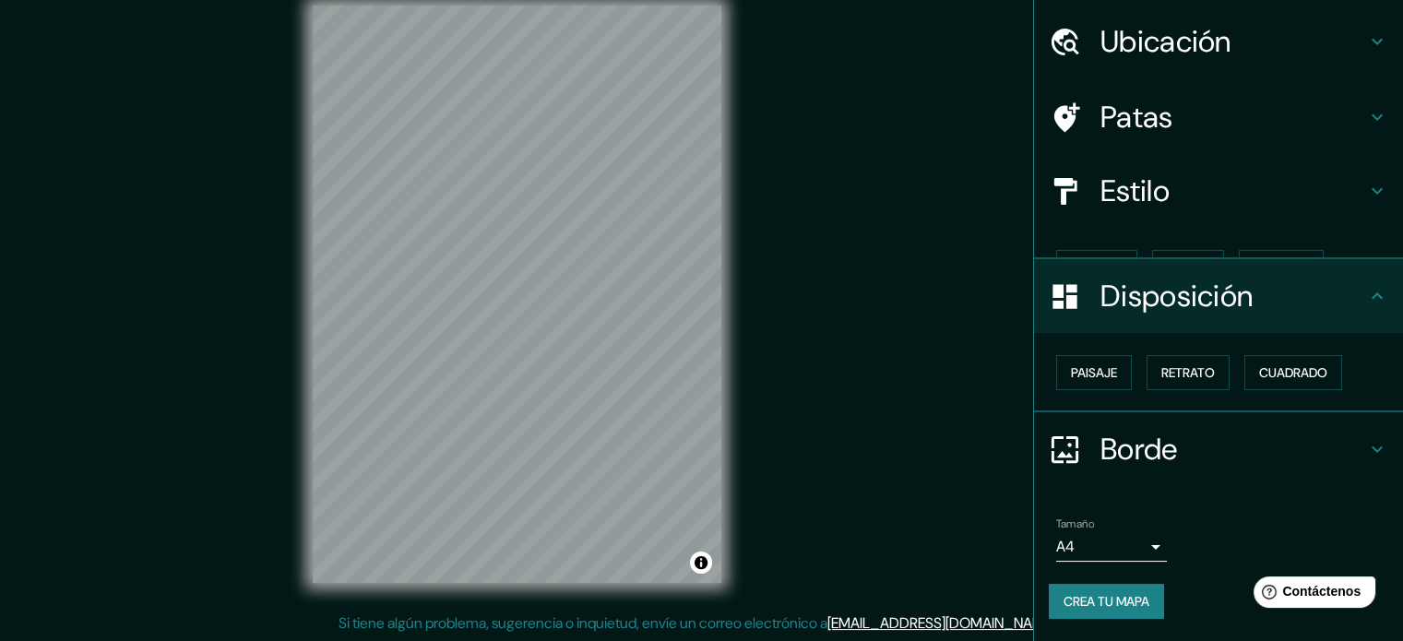
scroll to position [22, 0]
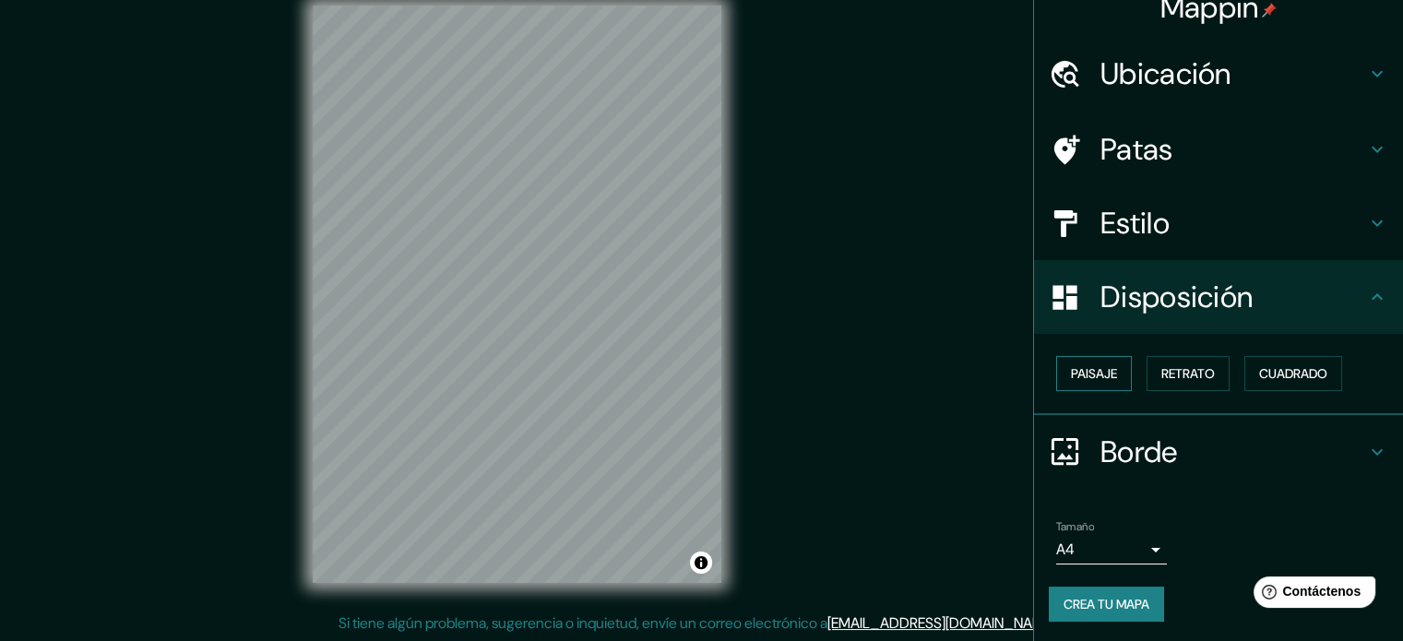
click at [1106, 376] on button "Paisaje" at bounding box center [1094, 373] width 76 height 35
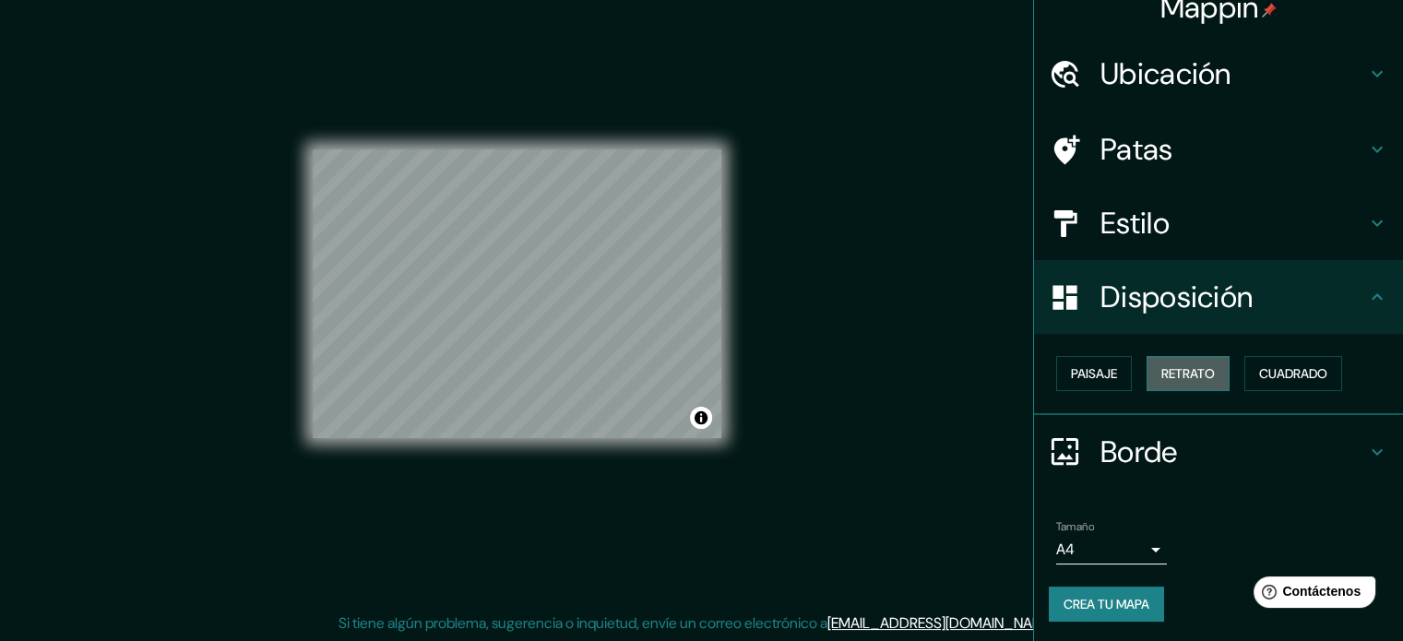
click at [1161, 372] on font "Retrato" at bounding box center [1187, 373] width 53 height 17
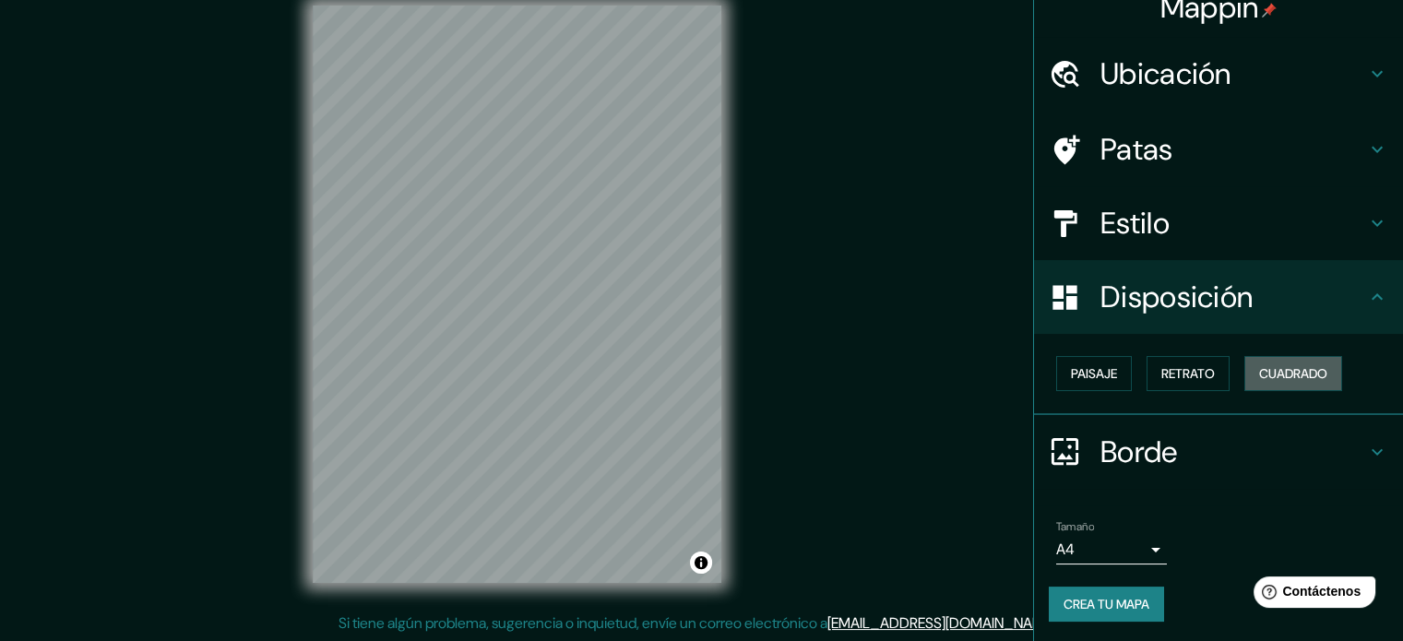
click at [1244, 369] on button "Cuadrado" at bounding box center [1293, 373] width 98 height 35
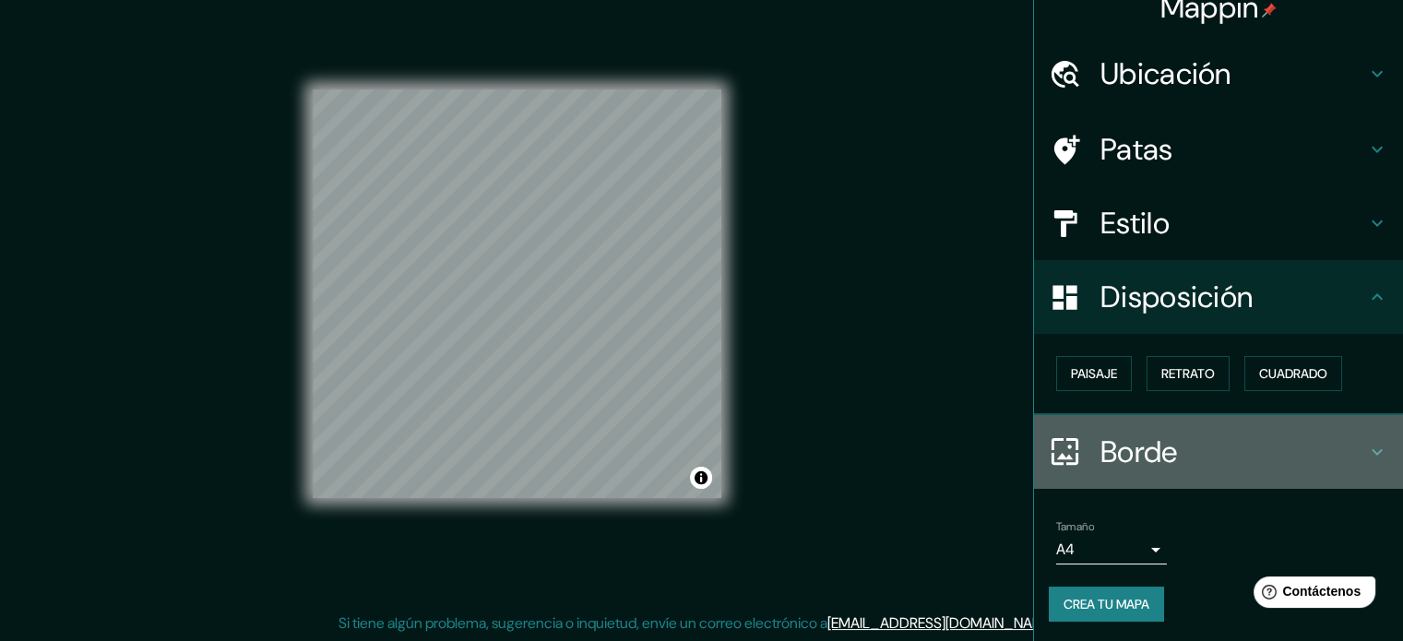
click at [1174, 454] on h4 "Borde" at bounding box center [1233, 451] width 266 height 37
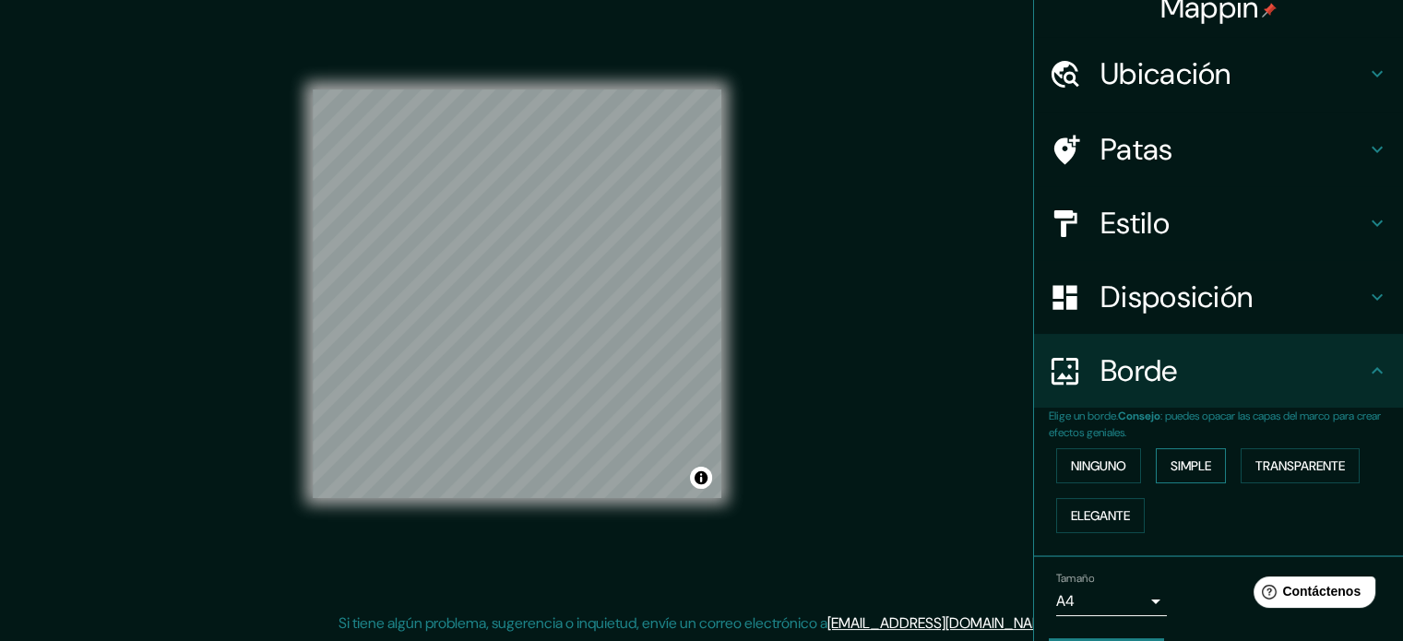
click at [1156, 465] on button "Simple" at bounding box center [1191, 465] width 70 height 35
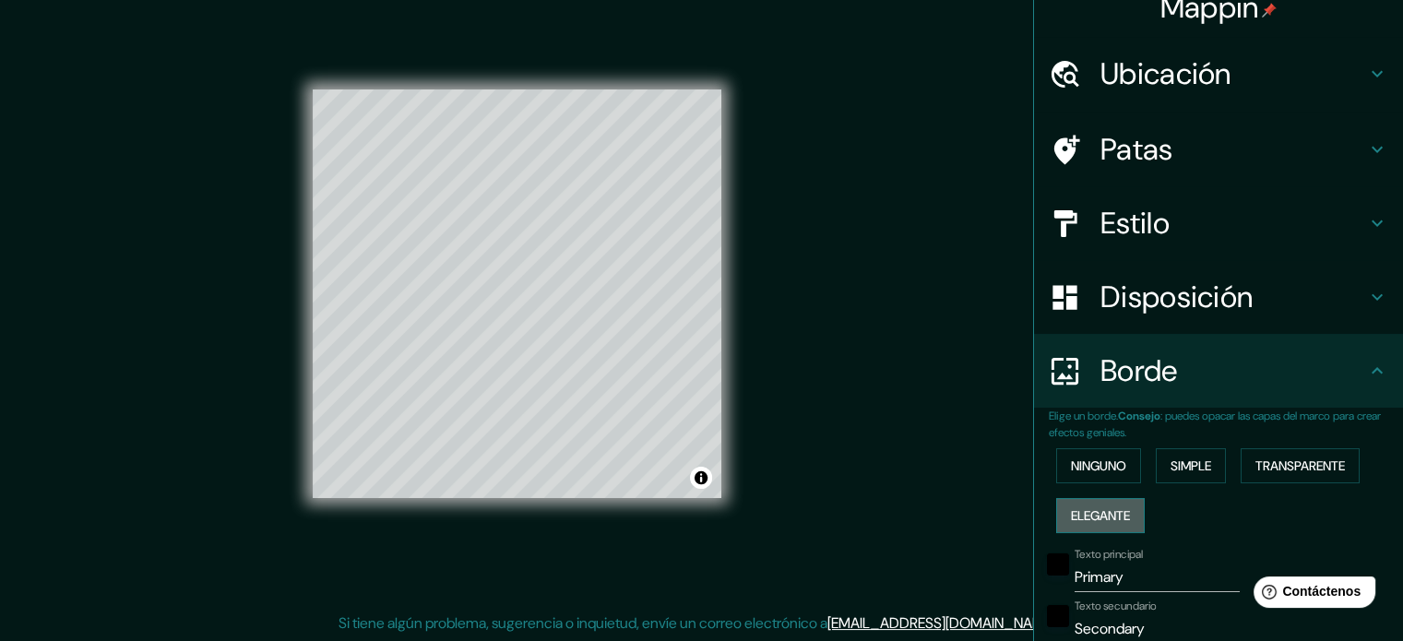
click at [1100, 512] on font "Elegante" at bounding box center [1100, 515] width 59 height 17
click at [1102, 477] on button "Ninguno" at bounding box center [1098, 465] width 85 height 35
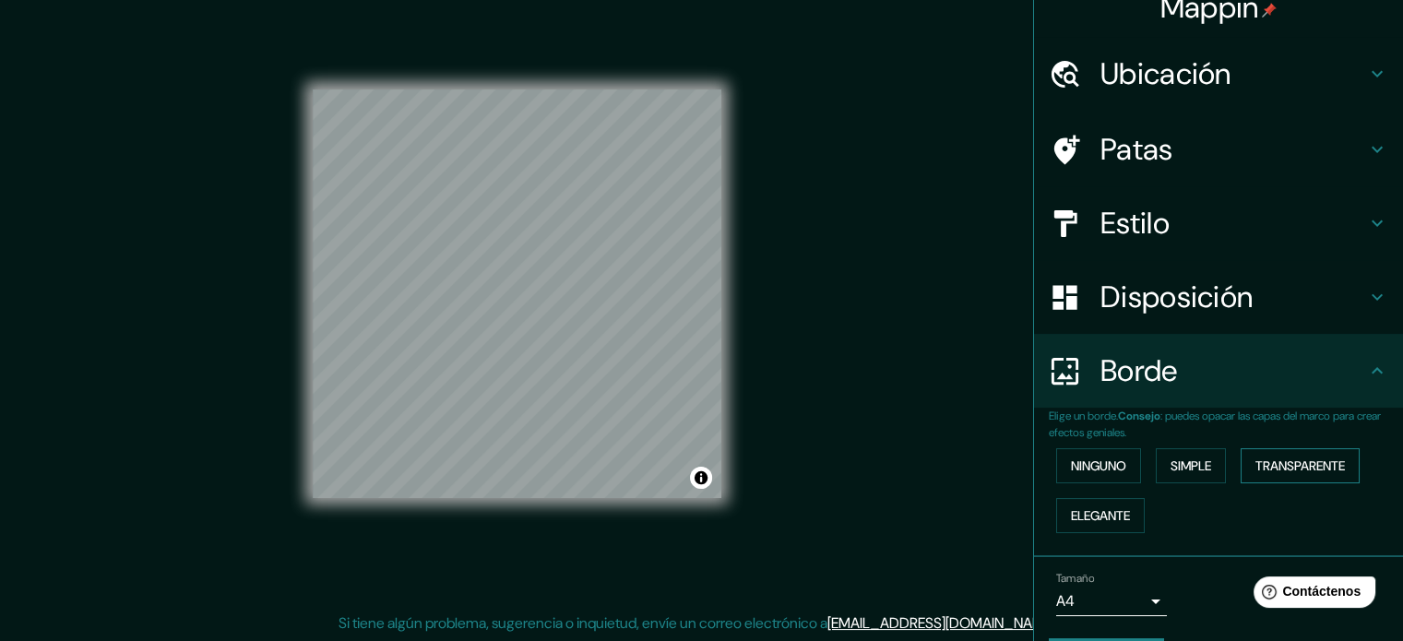
click at [1270, 454] on font "Transparente" at bounding box center [1299, 466] width 89 height 24
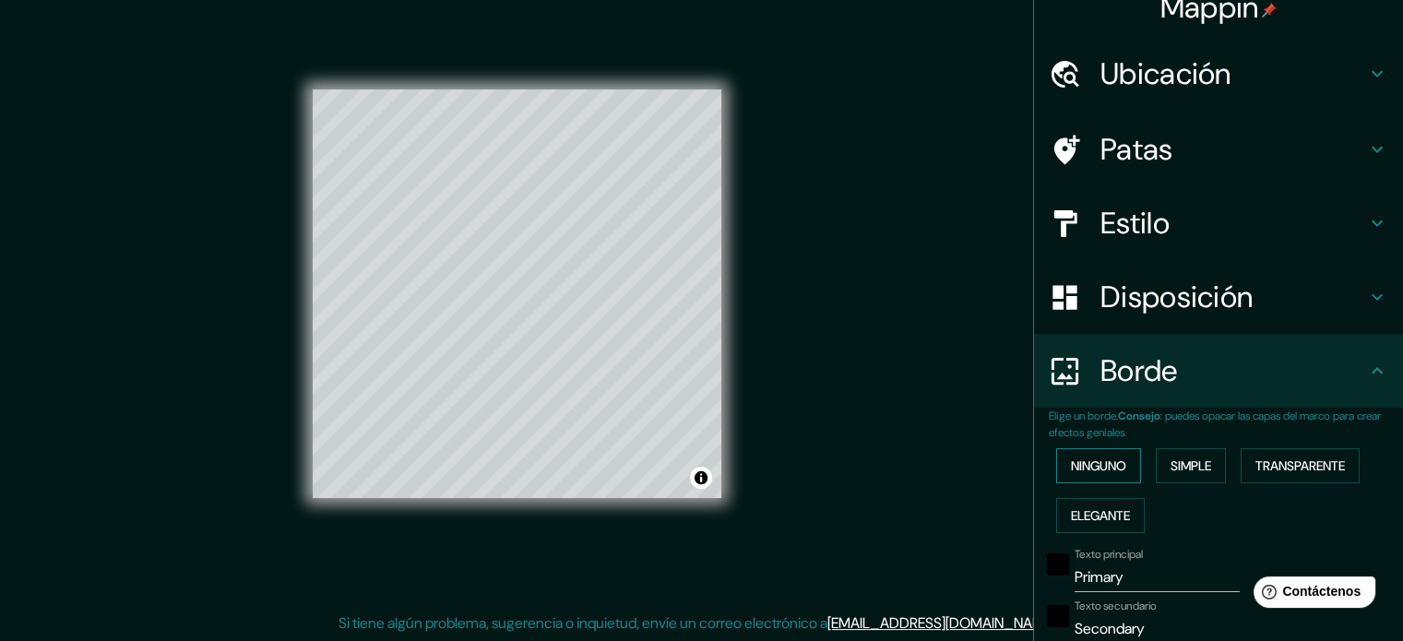
click at [1118, 466] on button "Ninguno" at bounding box center [1098, 465] width 85 height 35
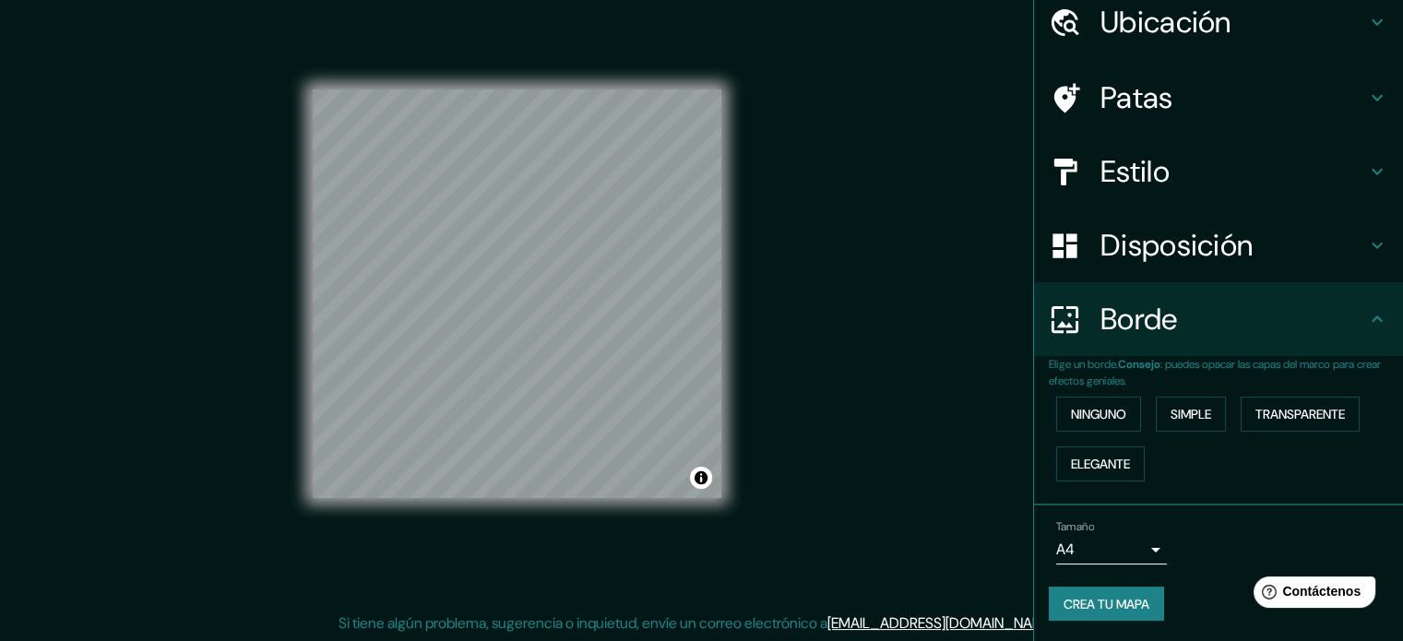
scroll to position [0, 0]
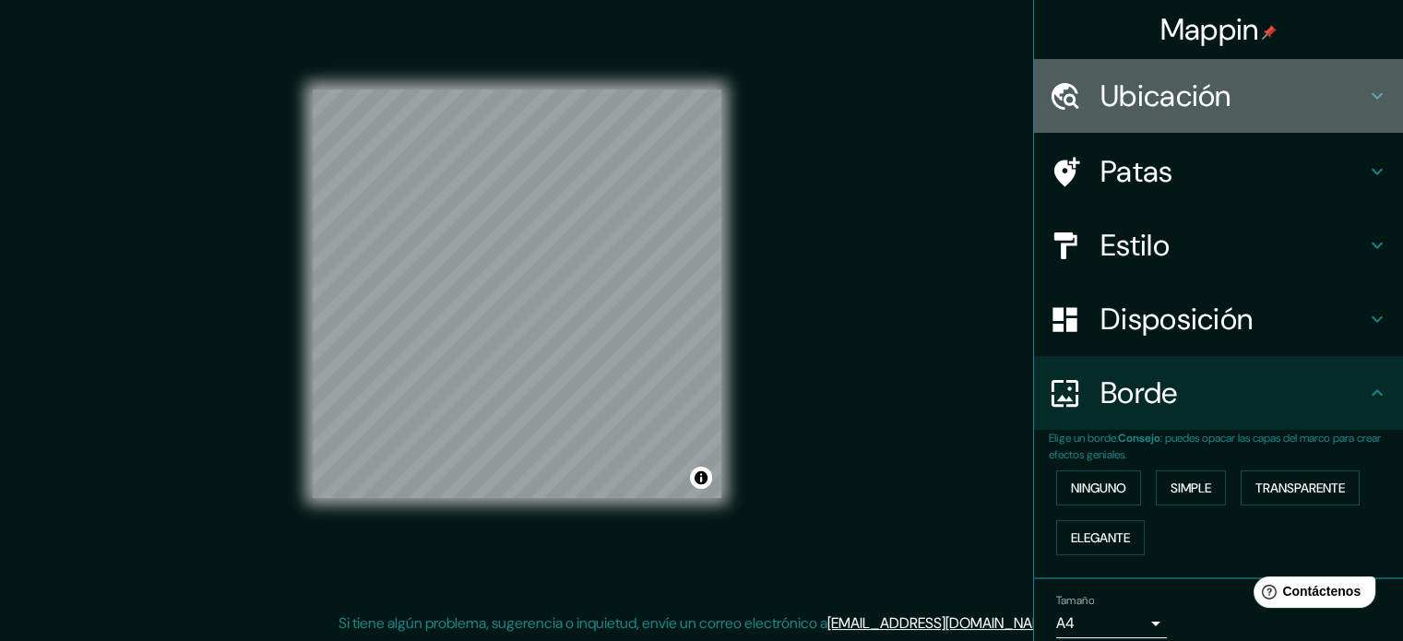
click at [1206, 106] on font "Ubicación" at bounding box center [1165, 96] width 131 height 39
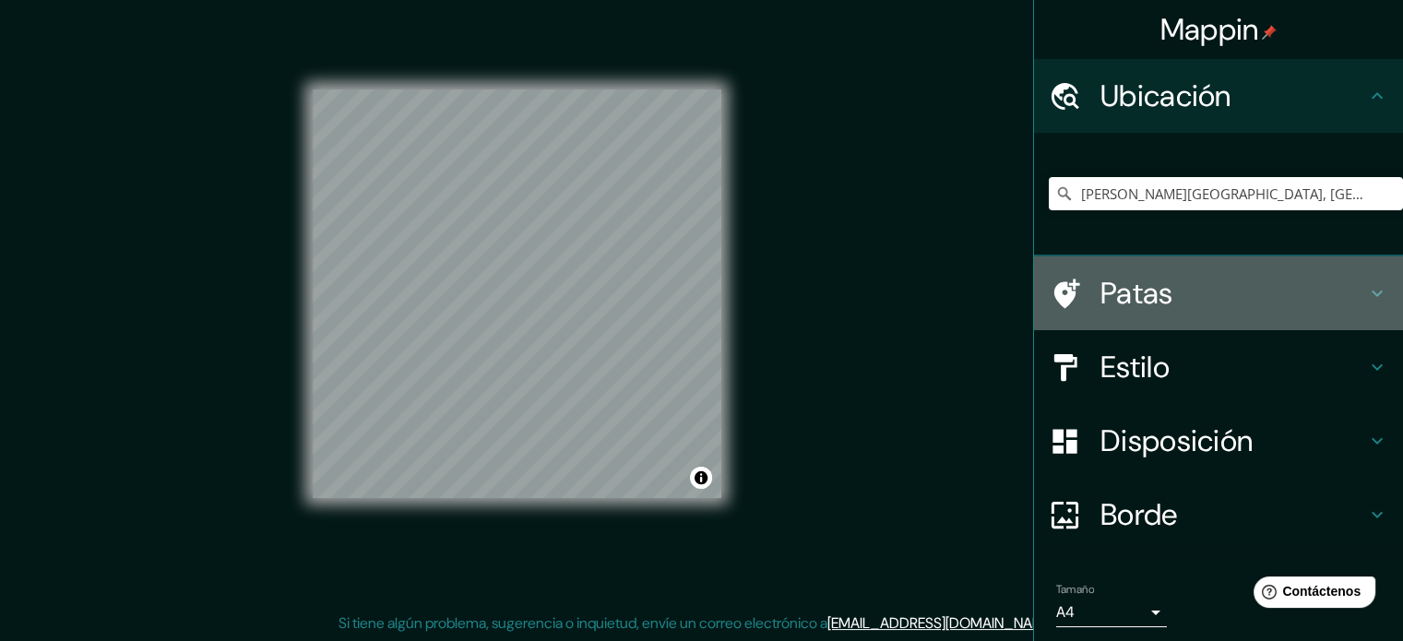
click at [1181, 296] on h4 "Patas" at bounding box center [1233, 293] width 266 height 37
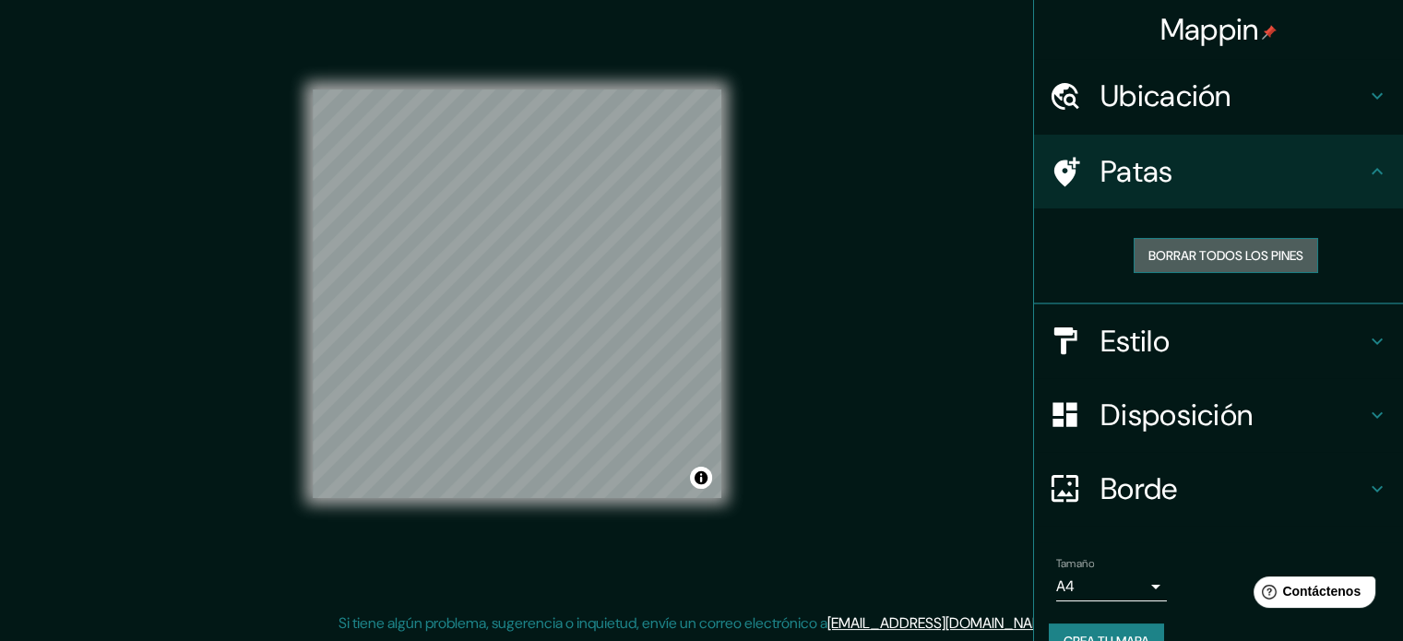
click at [1177, 268] on button "Borrar todos los pines" at bounding box center [1225, 255] width 184 height 35
